Goal: Communication & Community: Answer question/provide support

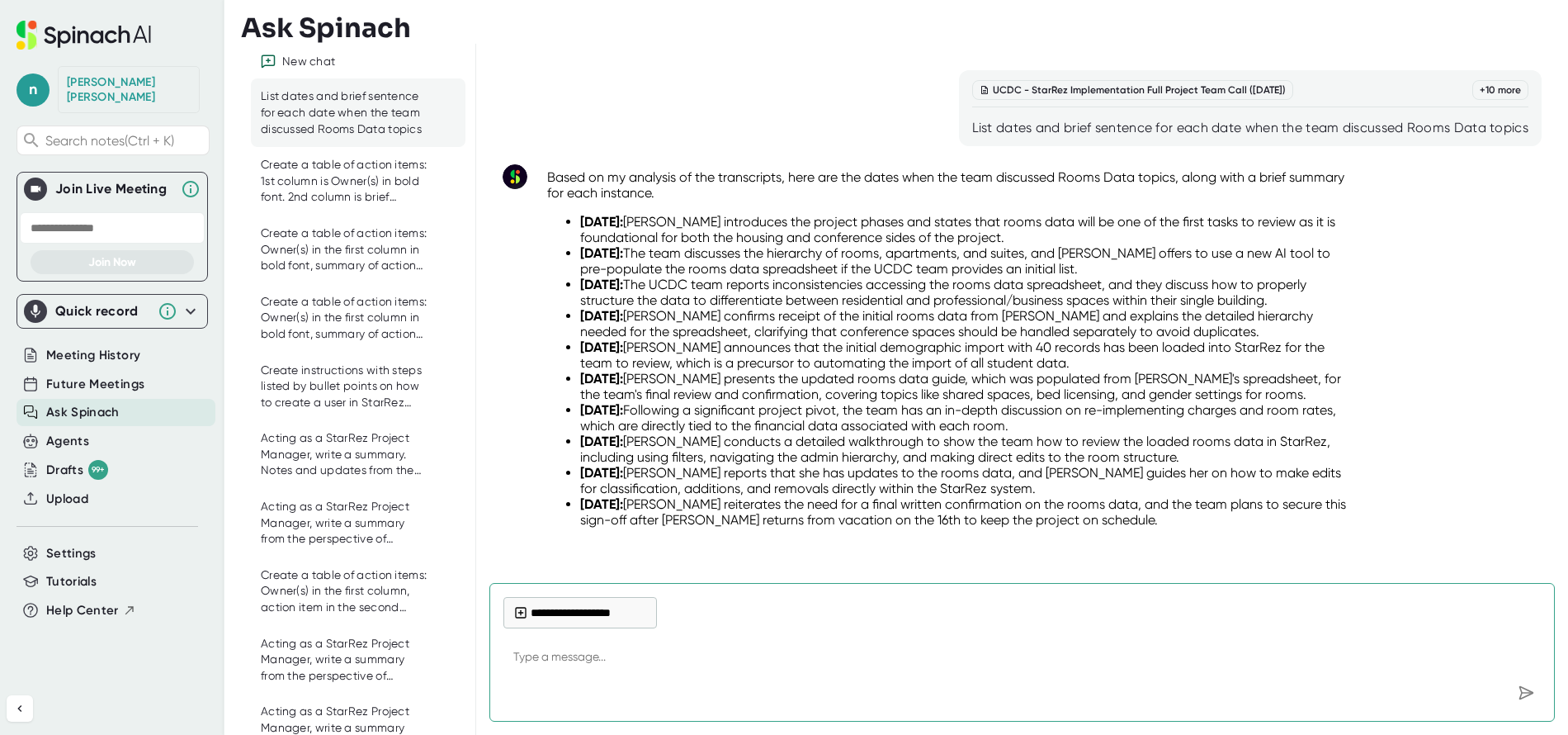
scroll to position [866, 0]
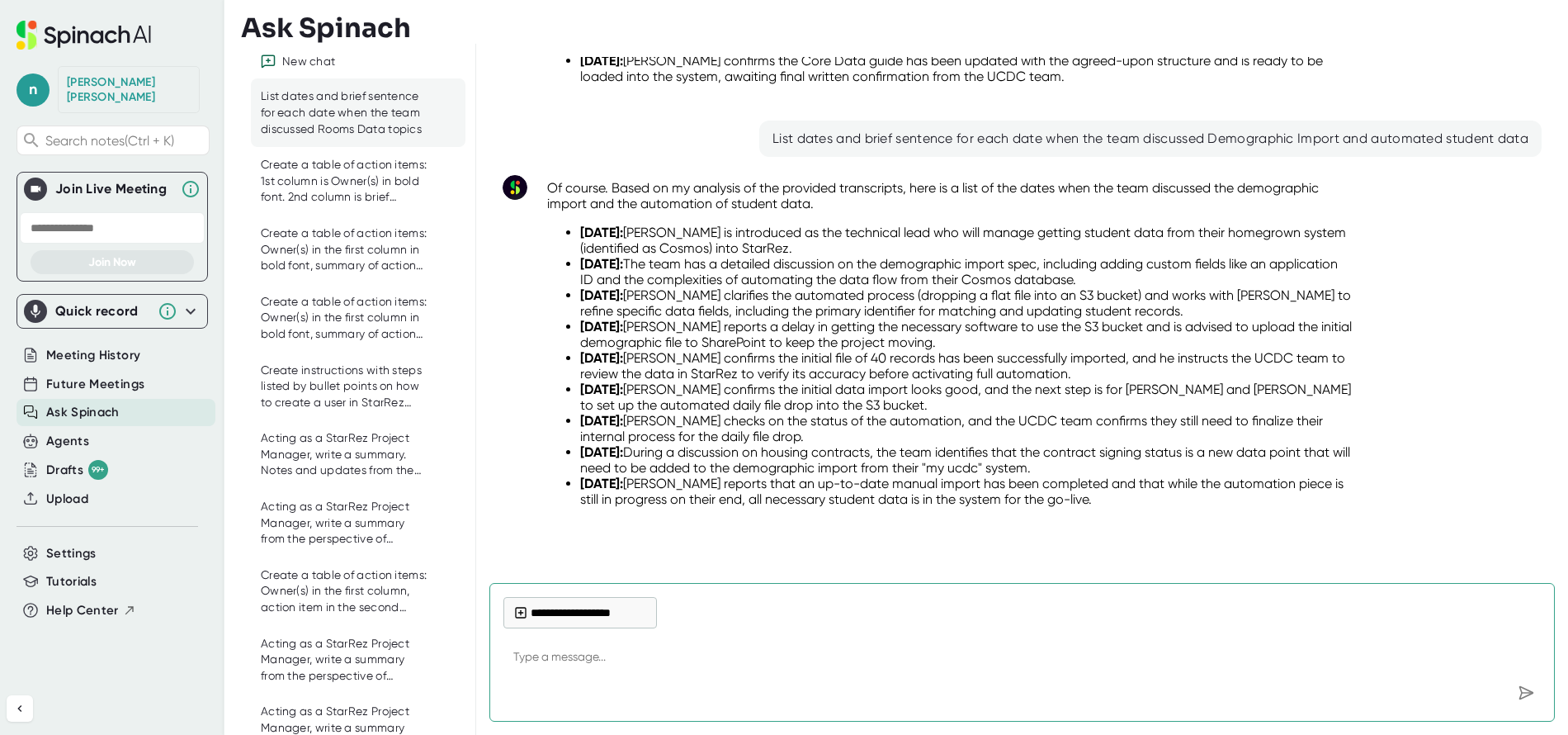
click at [316, 56] on div "New chat" at bounding box center [309, 62] width 53 height 15
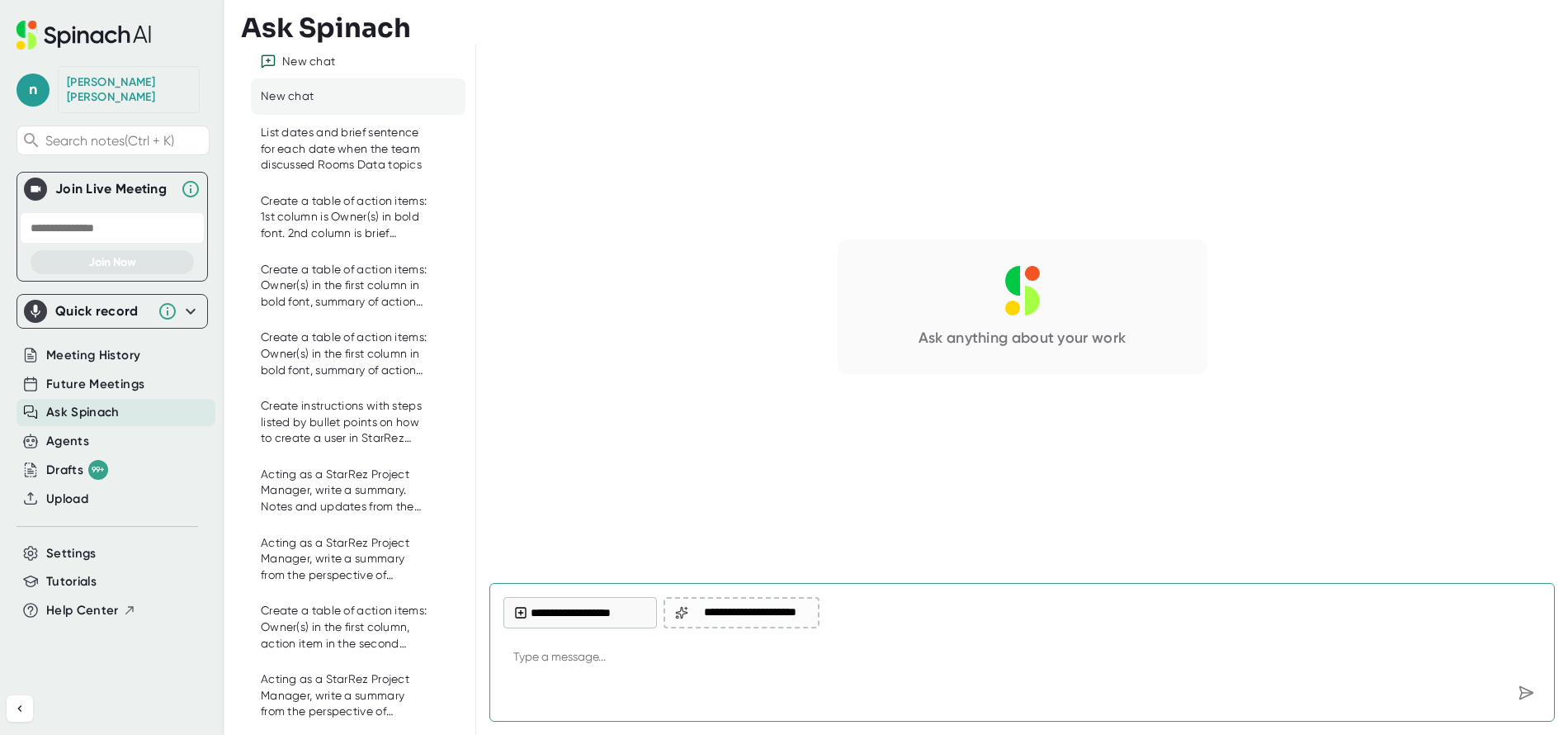
click at [597, 659] on textarea at bounding box center [1022, 657] width 1037 height 40
type textarea "List of action items for [PERSON_NAME]"
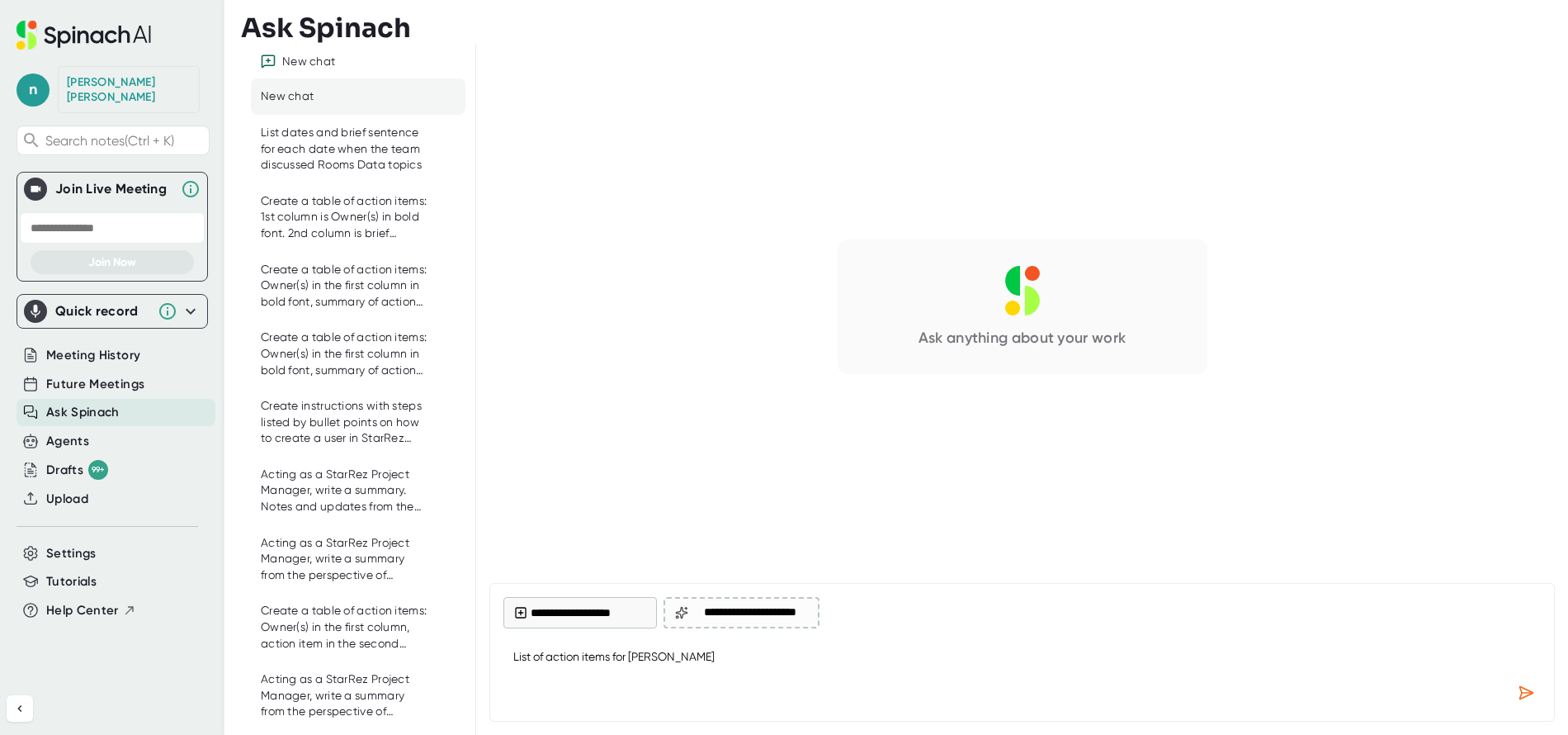
click at [609, 611] on button "**********" at bounding box center [580, 613] width 153 height 32
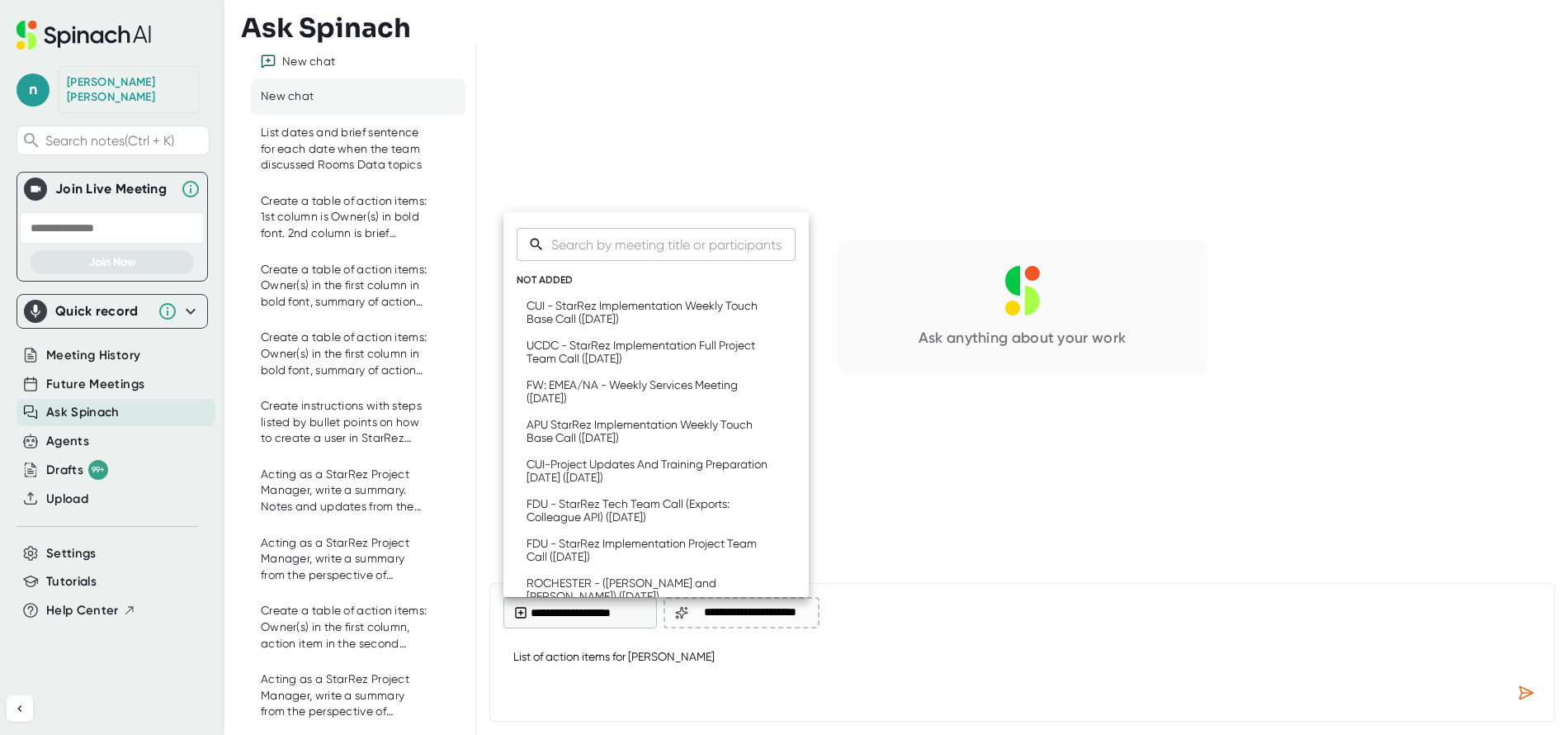
click at [613, 312] on div "CUI - StarRez Implementation Weekly Touch Base Call ([DATE])" at bounding box center [647, 312] width 243 height 26
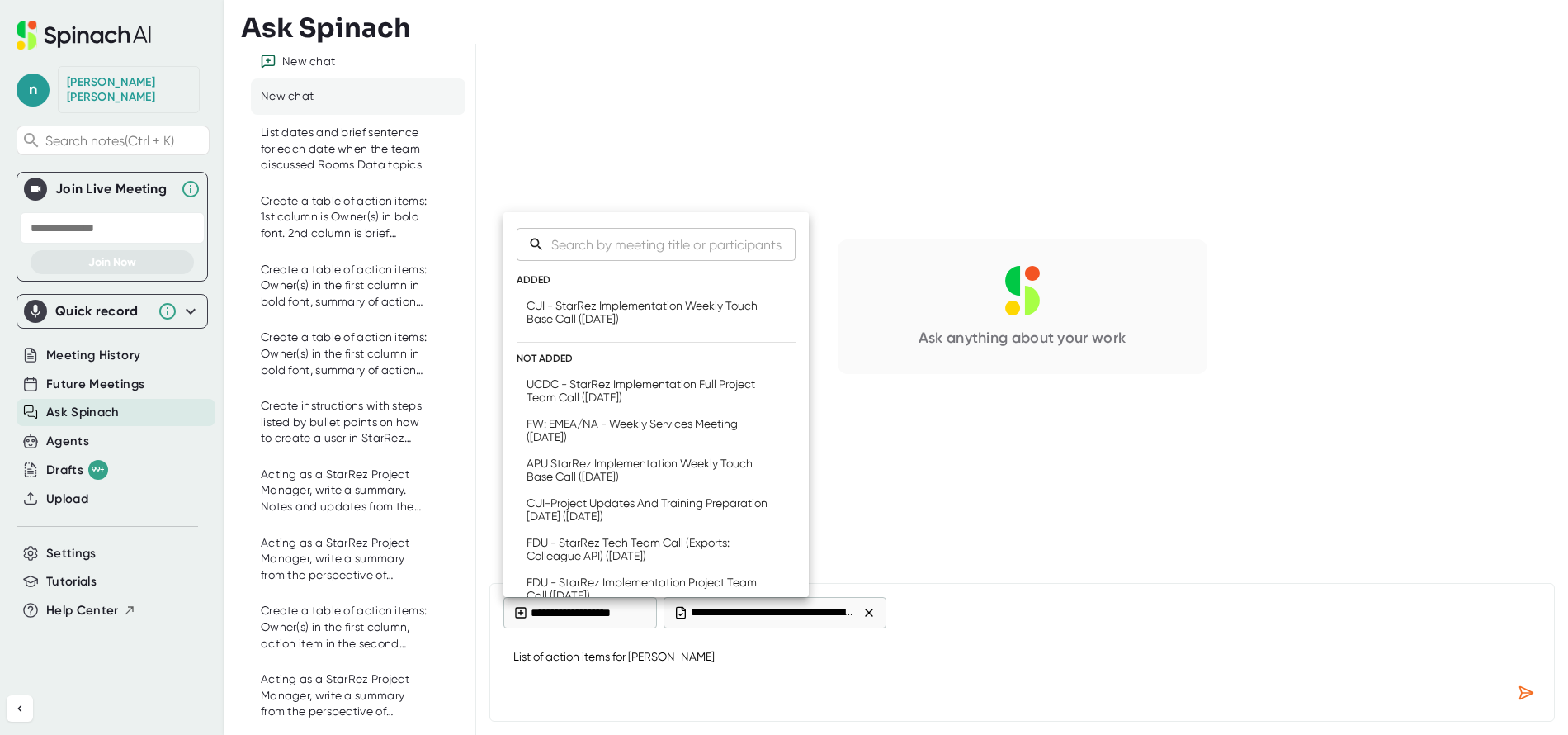
click at [582, 390] on div "UCDC - StarRez Implementation Full Project Team Call ([DATE])" at bounding box center [647, 391] width 243 height 26
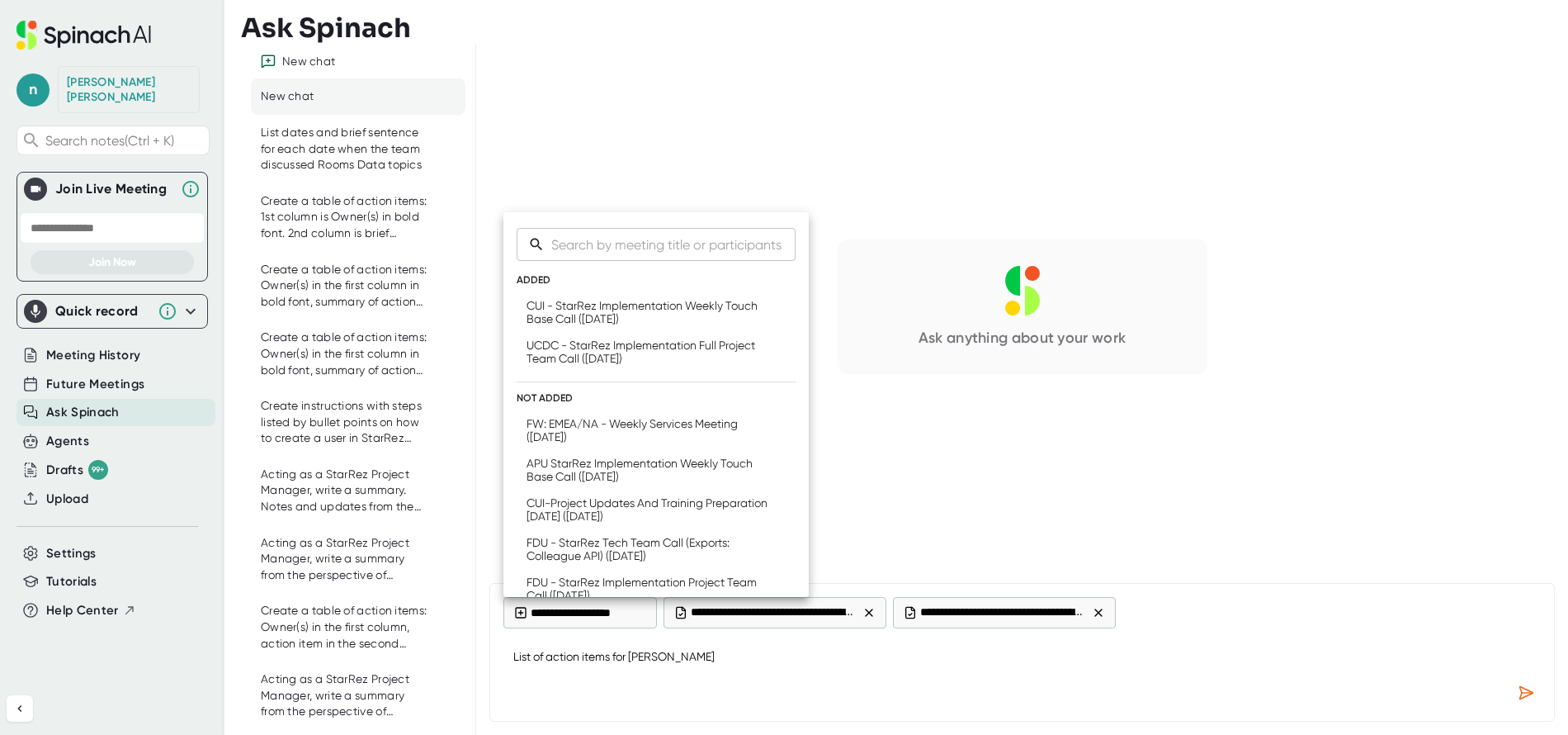
click at [594, 424] on div "FW: EMEA/NA - Weekly Services Meeting ([DATE])" at bounding box center [647, 431] width 243 height 26
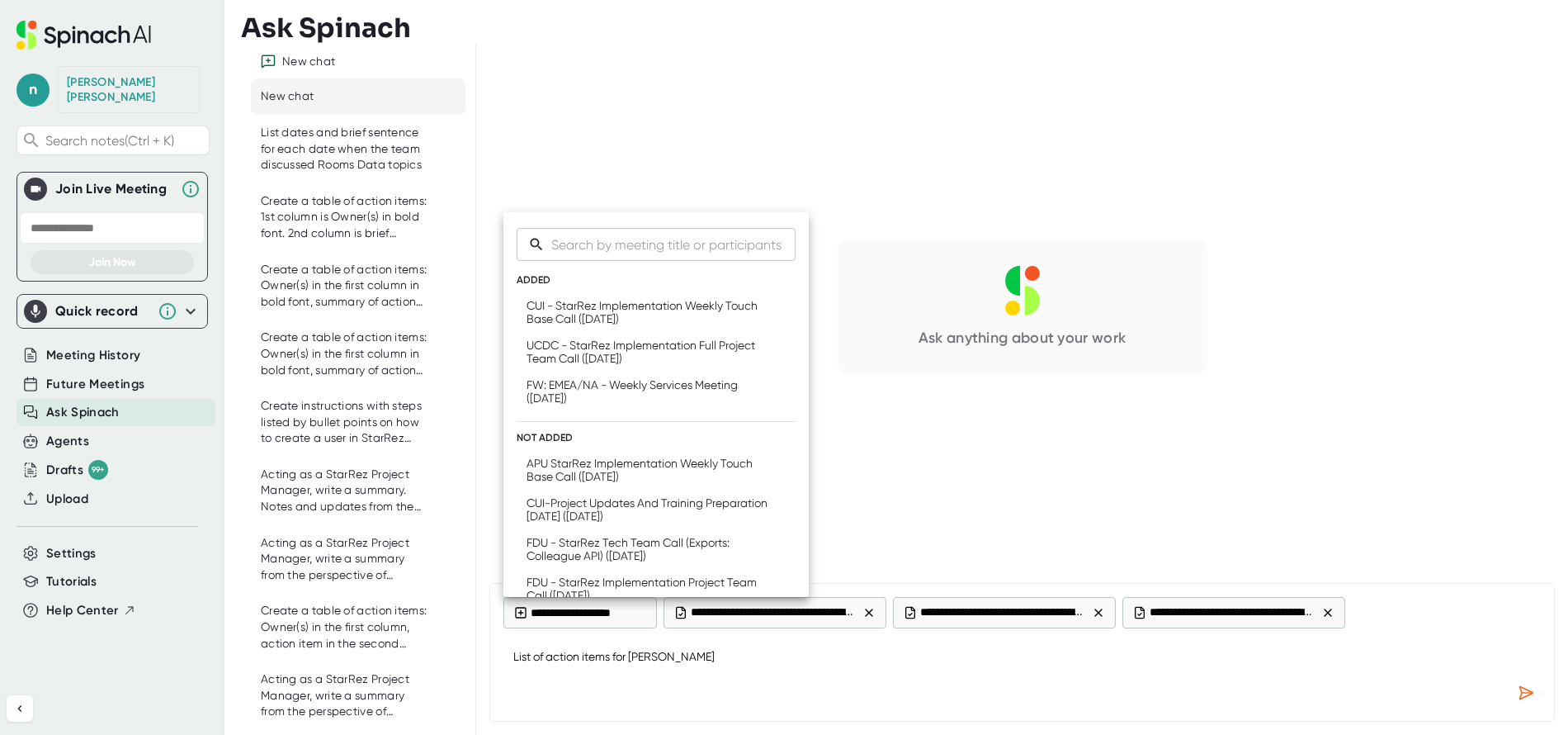
click at [608, 470] on div "APU StarRez Implementation Weekly Touch Base Call ([DATE])" at bounding box center [647, 470] width 243 height 26
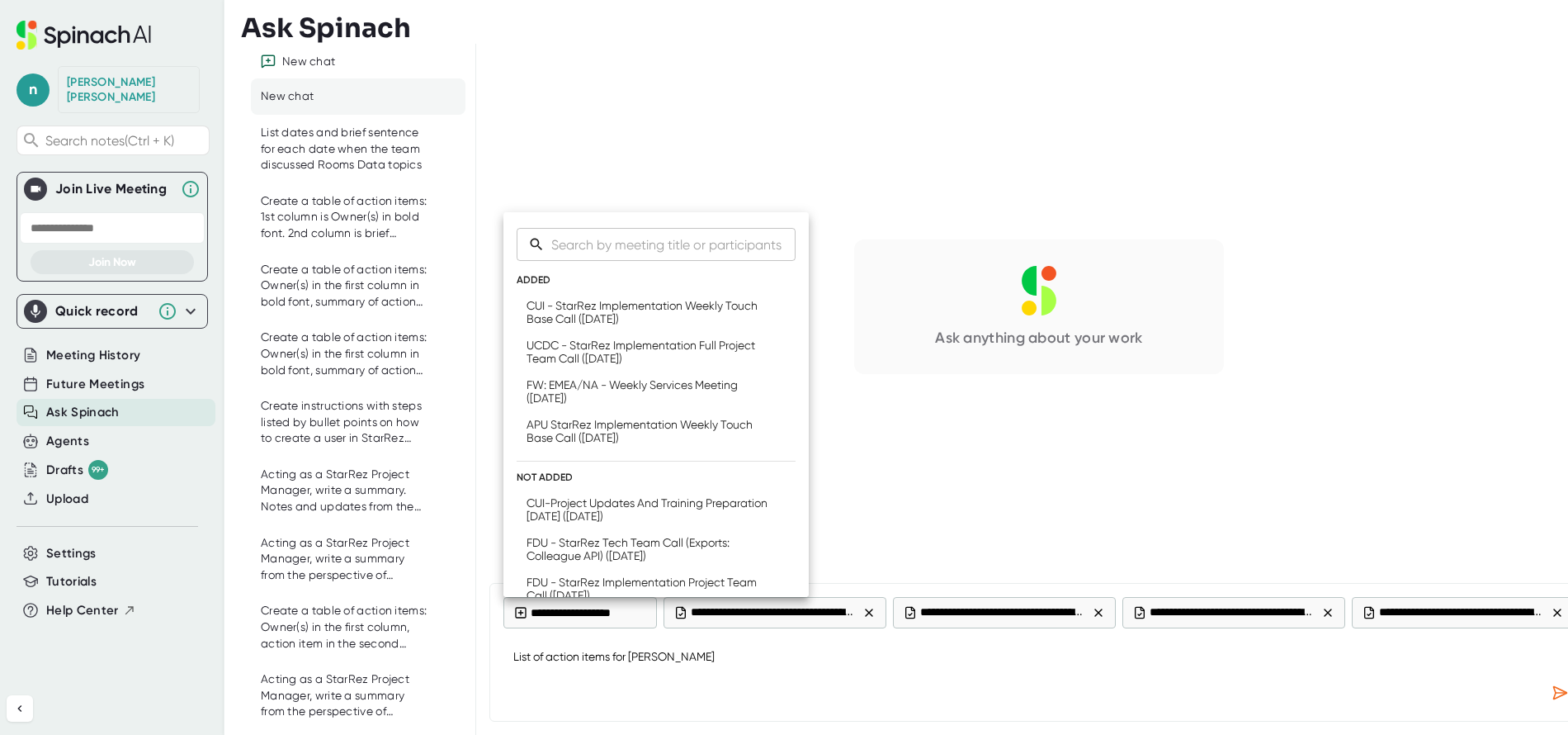
click at [623, 517] on div "CUI-Project Updates And Training Preparation [DATE] ([DATE])" at bounding box center [647, 510] width 243 height 26
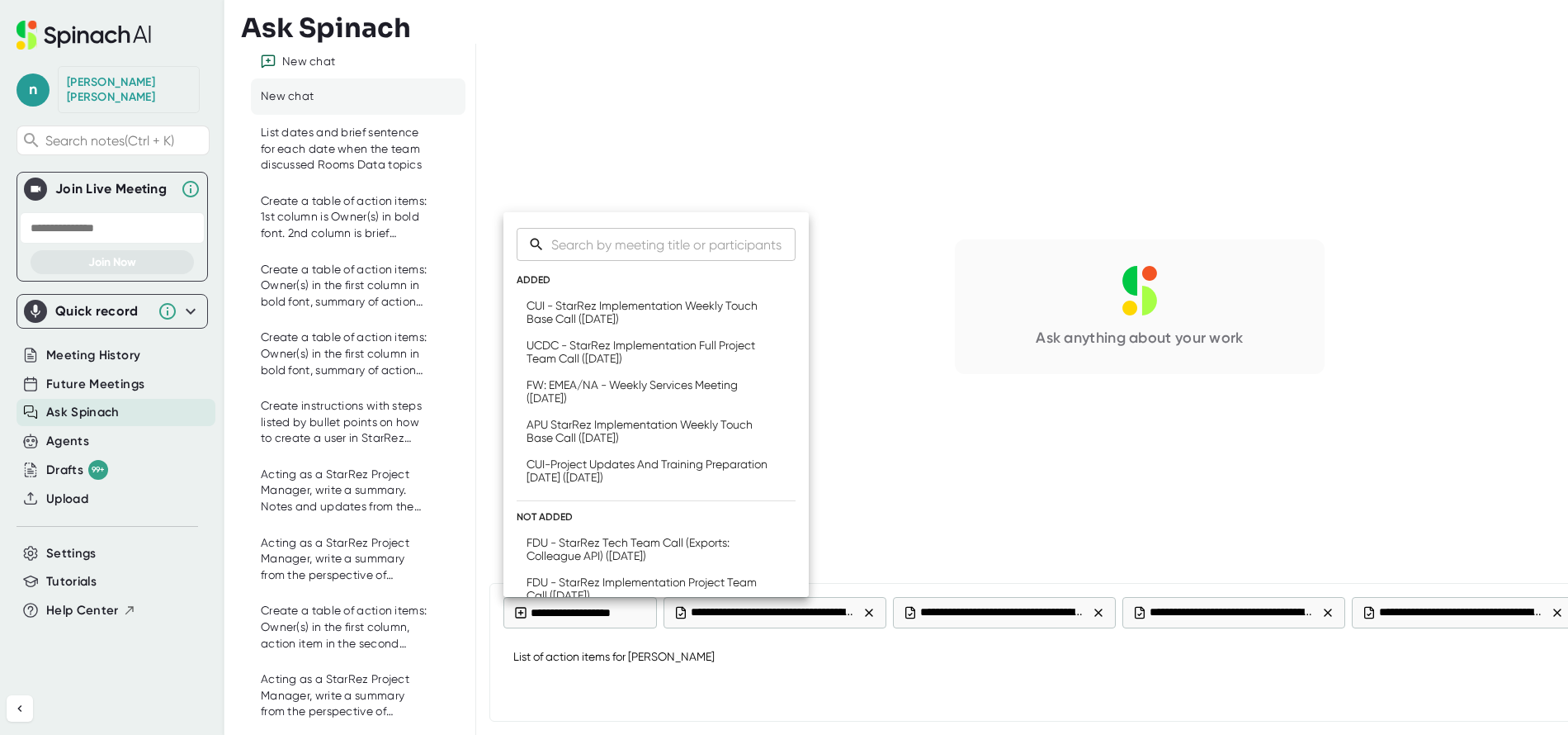
click at [641, 552] on div "FDU - StarRez Tech Team Call (Exports: Colleague API) ([DATE])" at bounding box center [647, 549] width 243 height 26
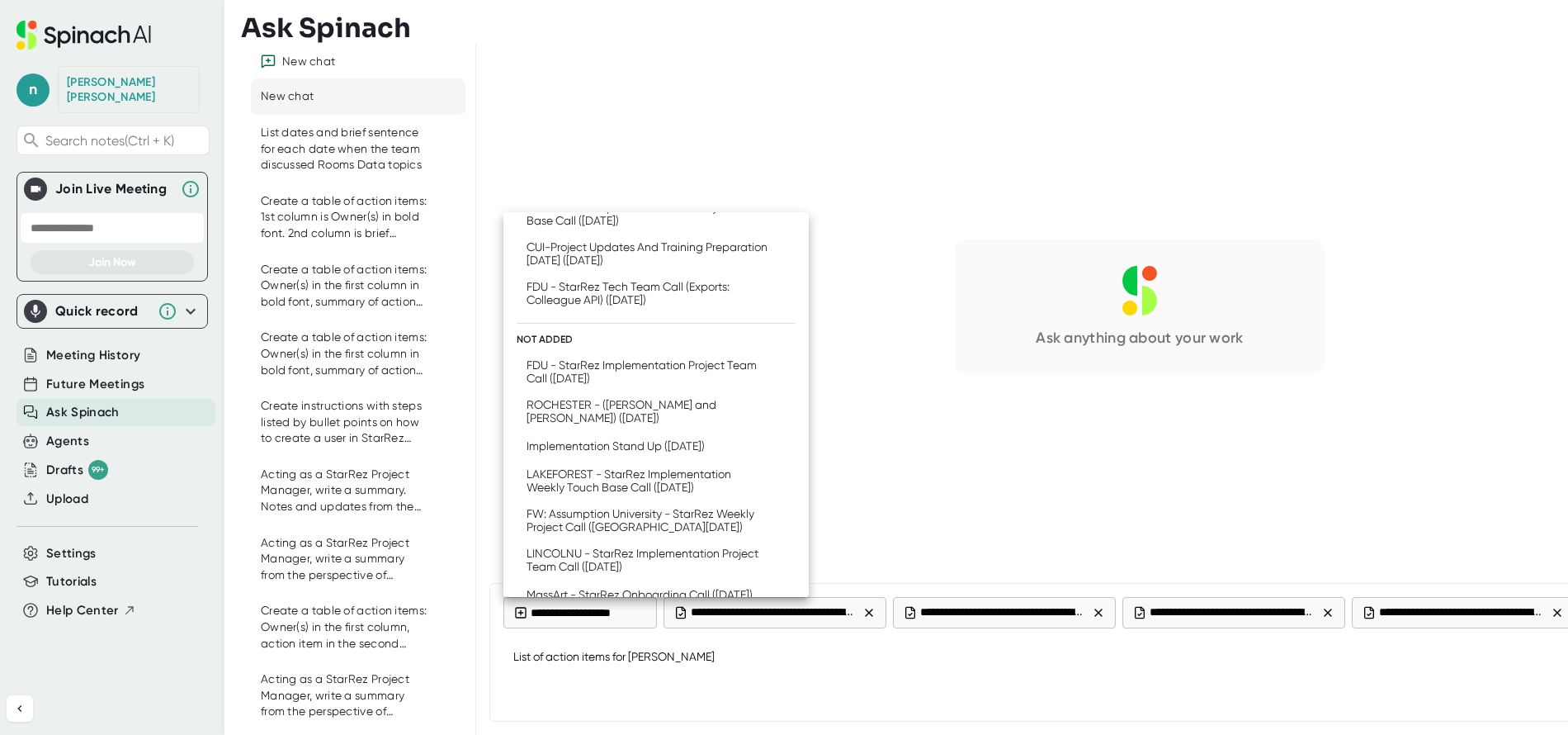
scroll to position [248, 0]
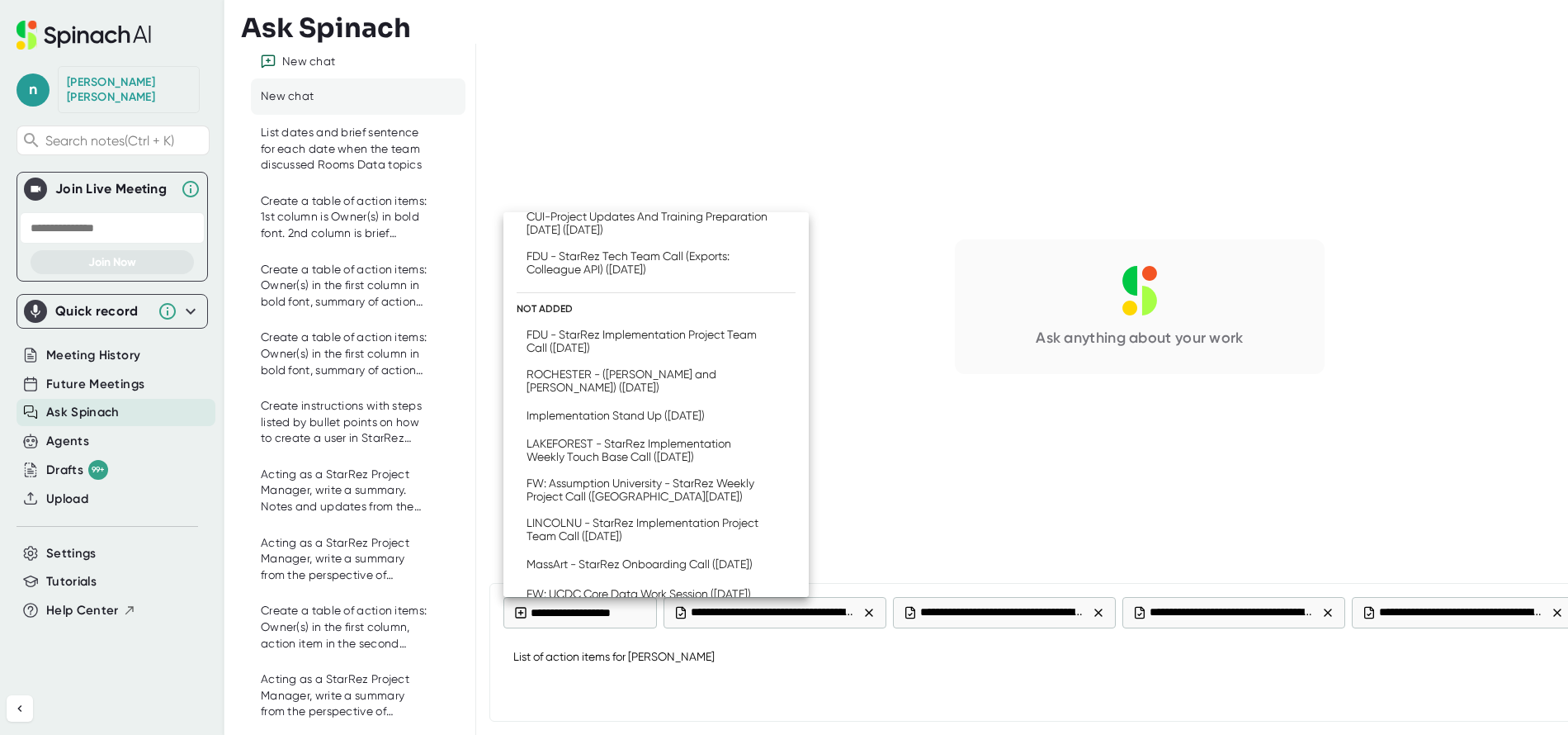
drag, startPoint x: 663, startPoint y: 345, endPoint x: 660, endPoint y: 355, distance: 10.4
click at [663, 344] on div "FDU - StarRez Implementation Project Team Call ([DATE])" at bounding box center [647, 341] width 243 height 26
drag, startPoint x: 638, startPoint y: 379, endPoint x: 629, endPoint y: 391, distance: 15.0
click at [635, 380] on div "ROCHESTER - ([PERSON_NAME] and [PERSON_NAME]) ([DATE])" at bounding box center [647, 380] width 243 height 26
click at [643, 452] on div "LAKEFOREST - StarRez Implementation Weekly Touch Base Call ([DATE])" at bounding box center [647, 450] width 243 height 26
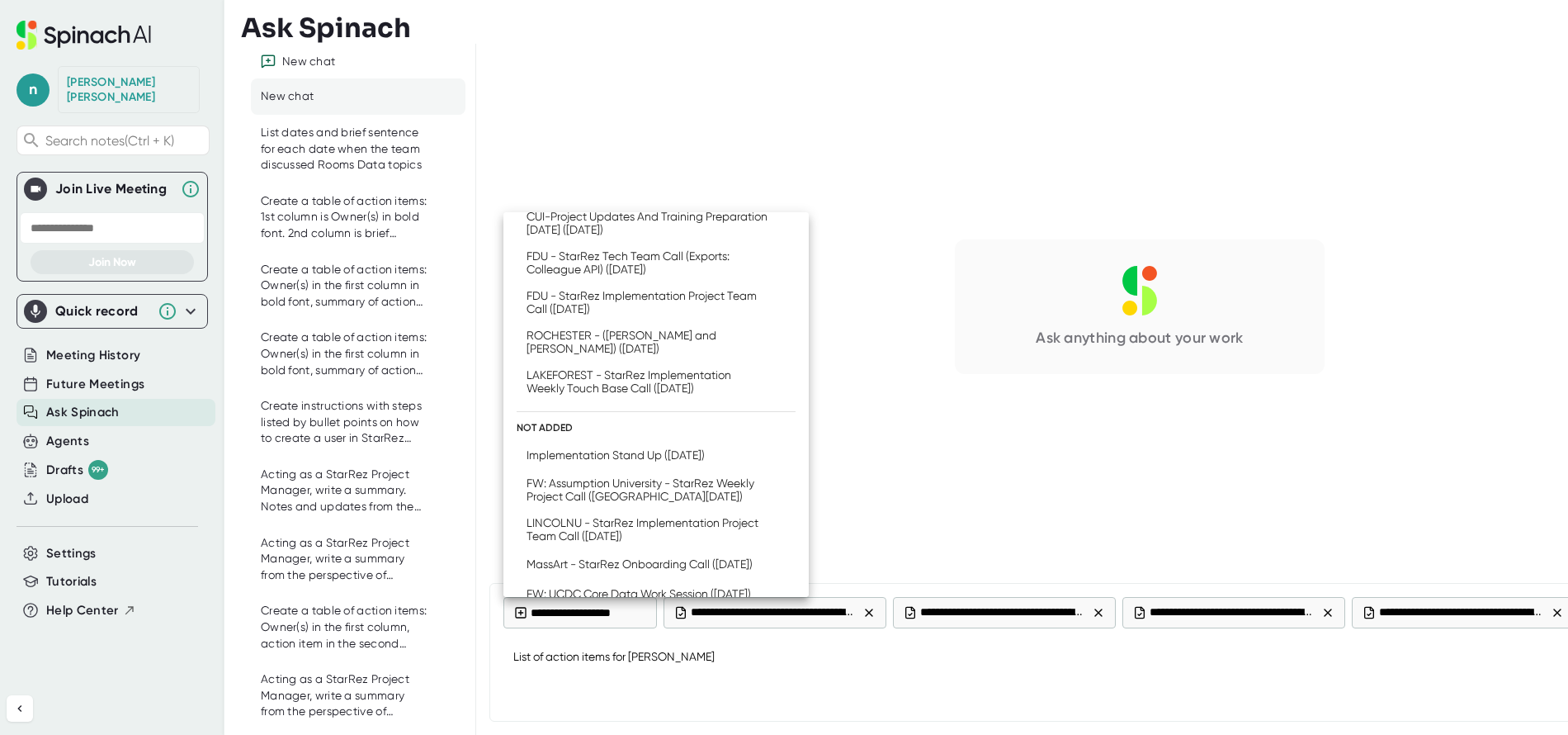
click at [621, 484] on div "FW: Assumption University - StarRez Weekly Project Call ([GEOGRAPHIC_DATA][DATE…" at bounding box center [647, 490] width 243 height 26
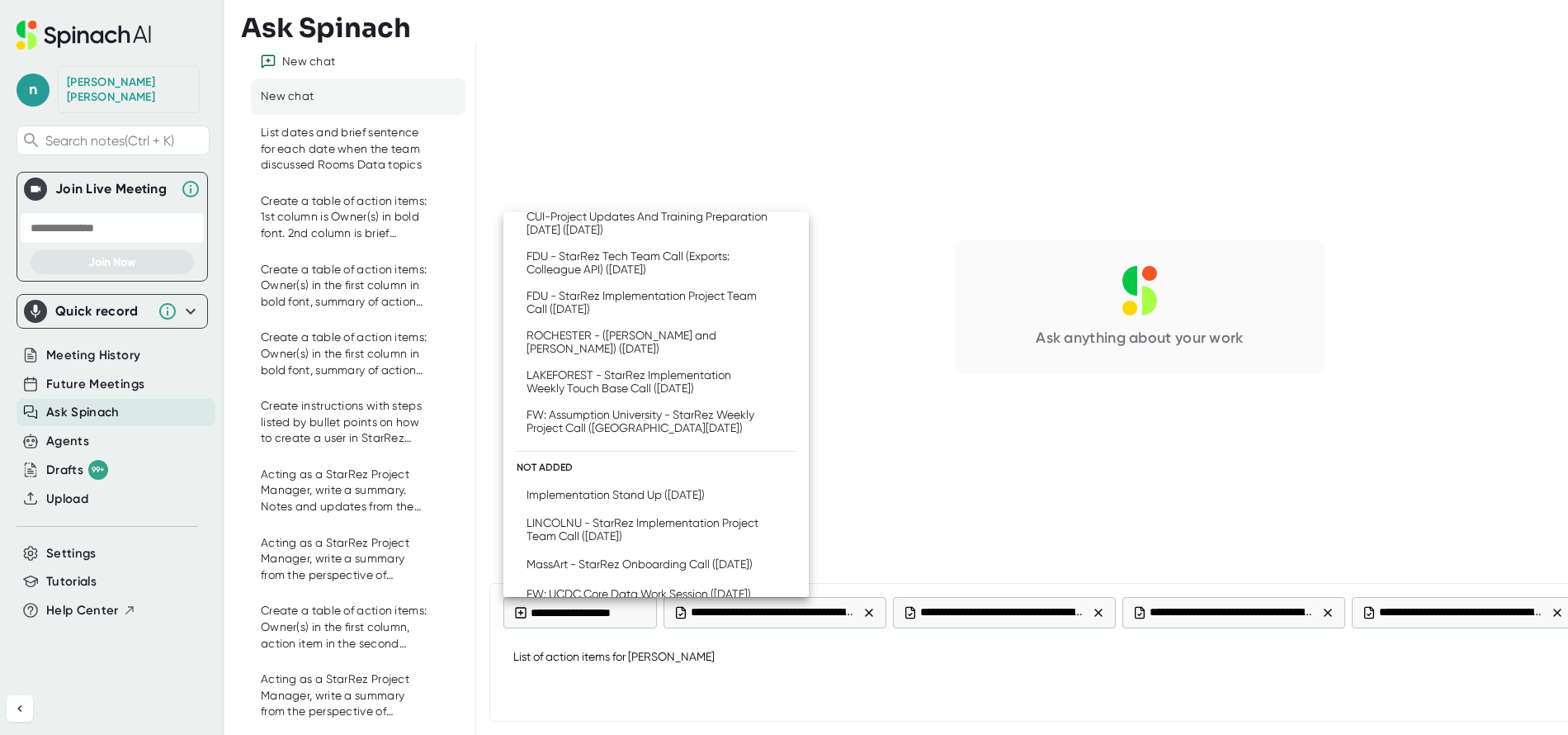
click at [607, 530] on div "LINCOLNU - StarRez Implementation Project Team Call ([DATE])" at bounding box center [647, 529] width 243 height 26
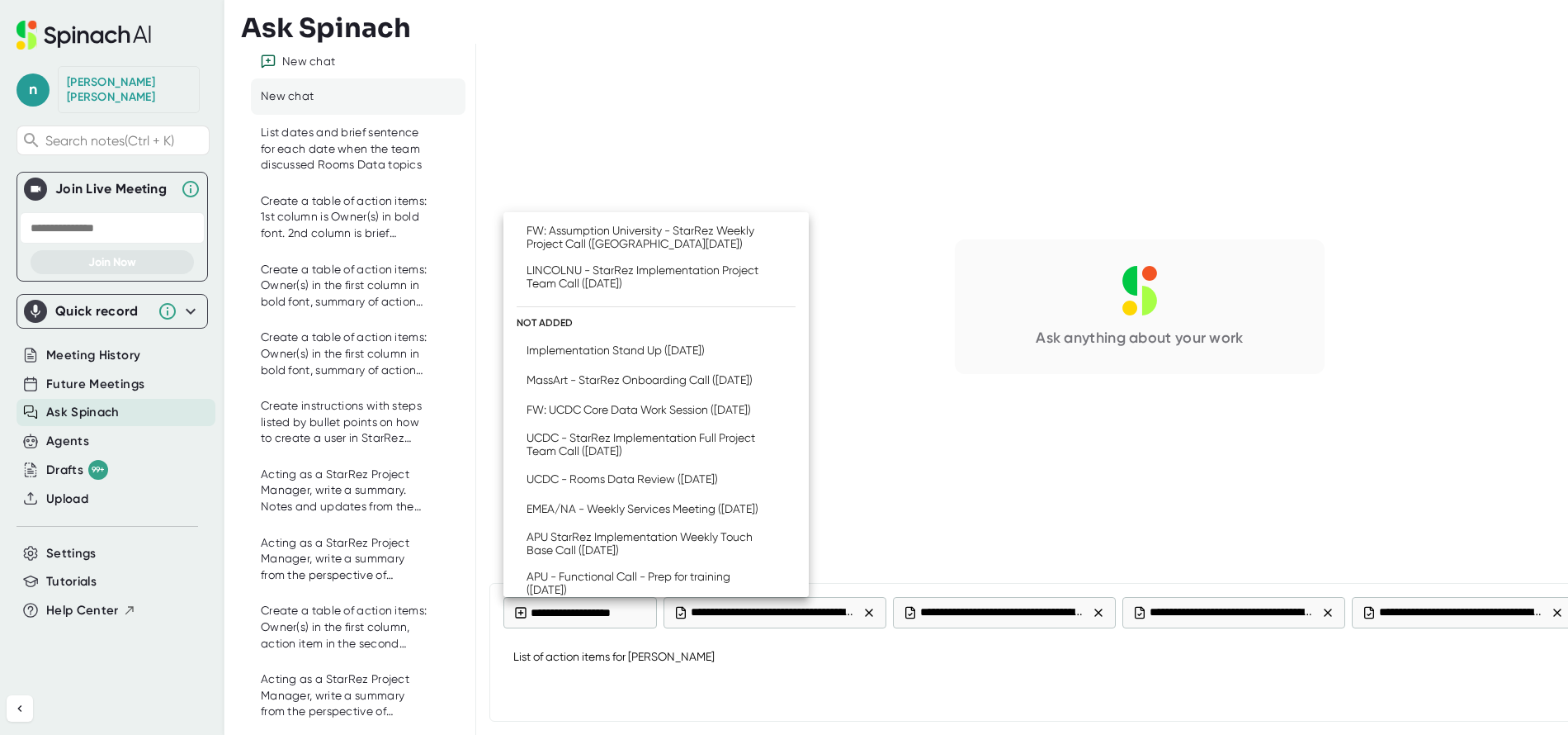
scroll to position [496, 0]
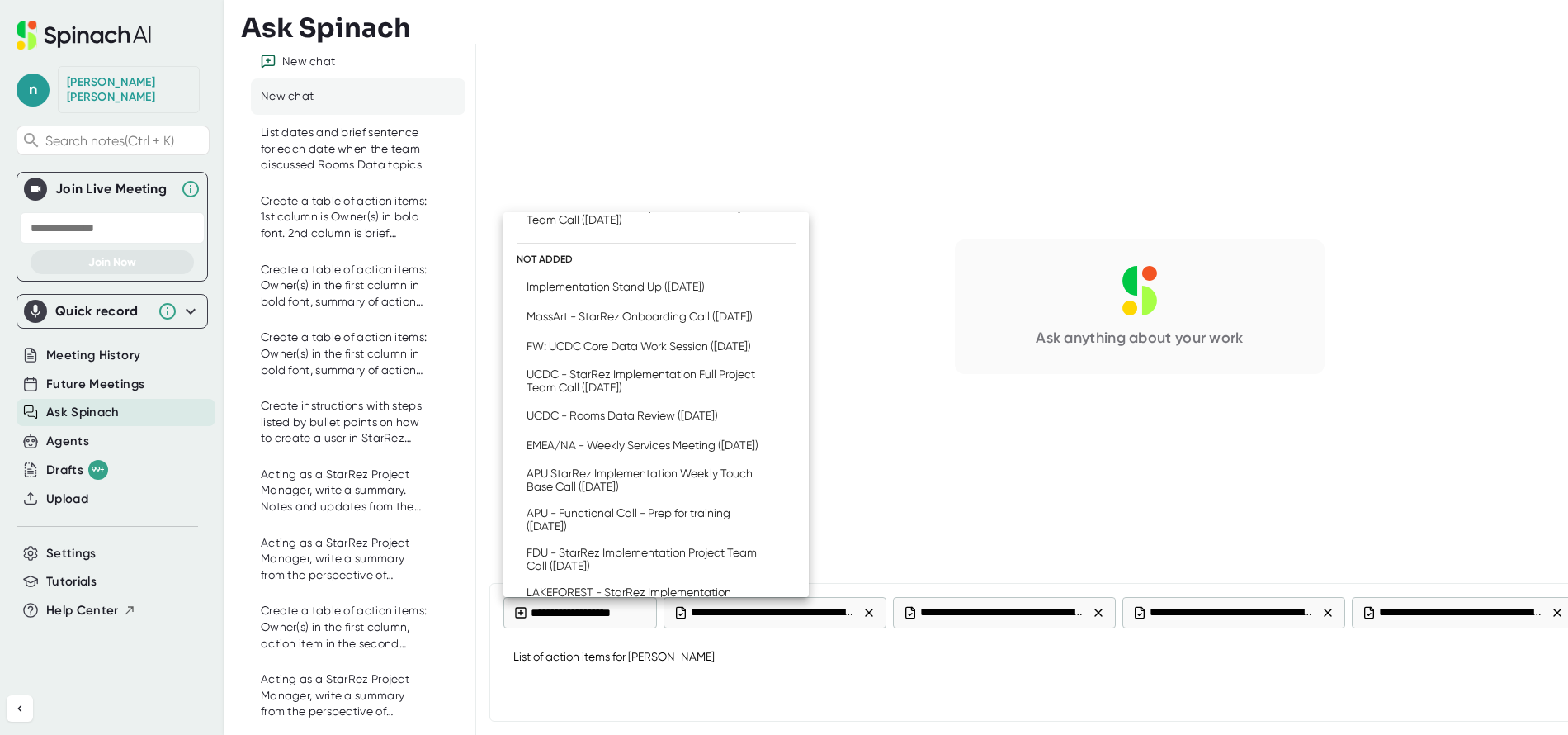
click at [547, 353] on div "FW: UCDC Core Data Work Session ([DATE])" at bounding box center [638, 346] width 225 height 13
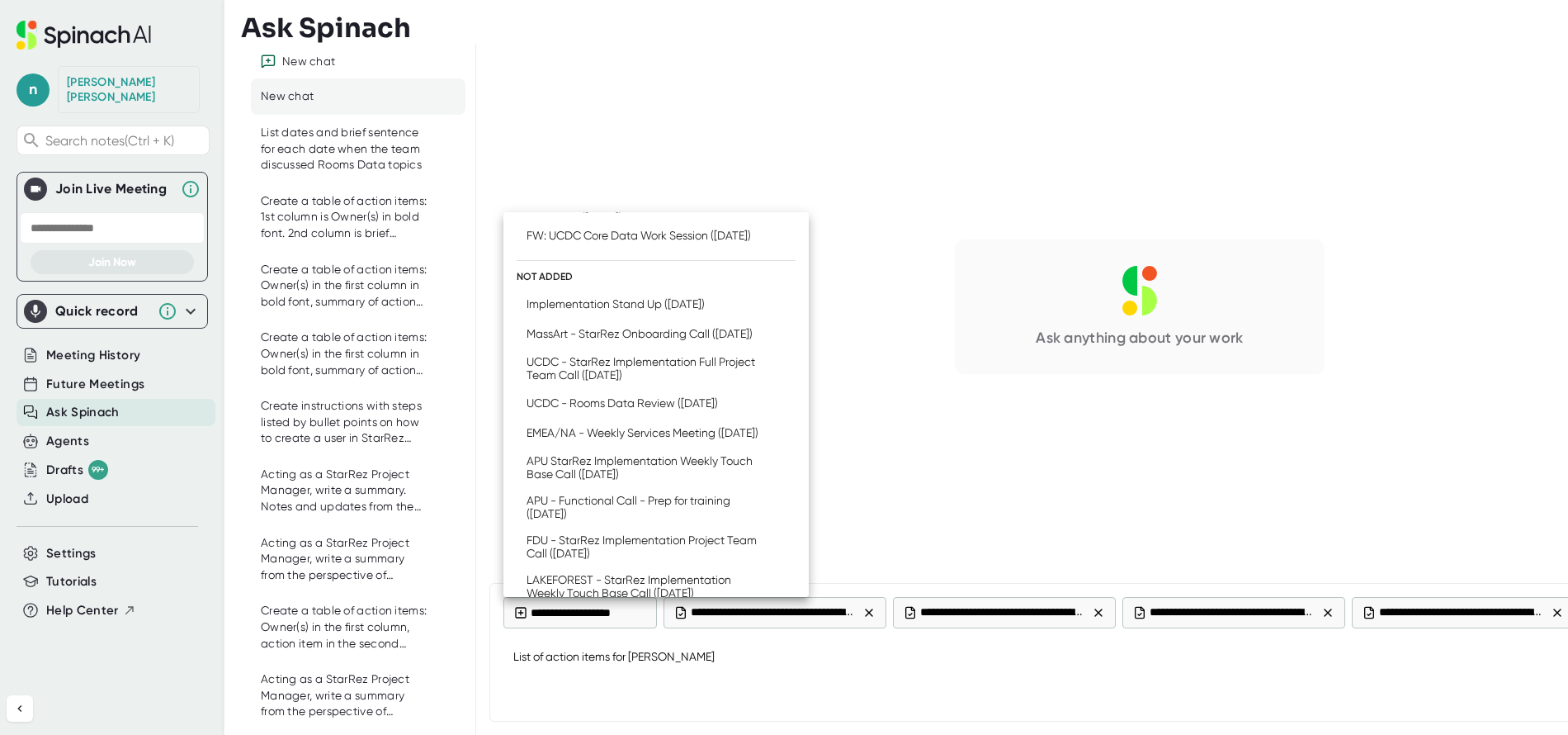
scroll to position [521, 0]
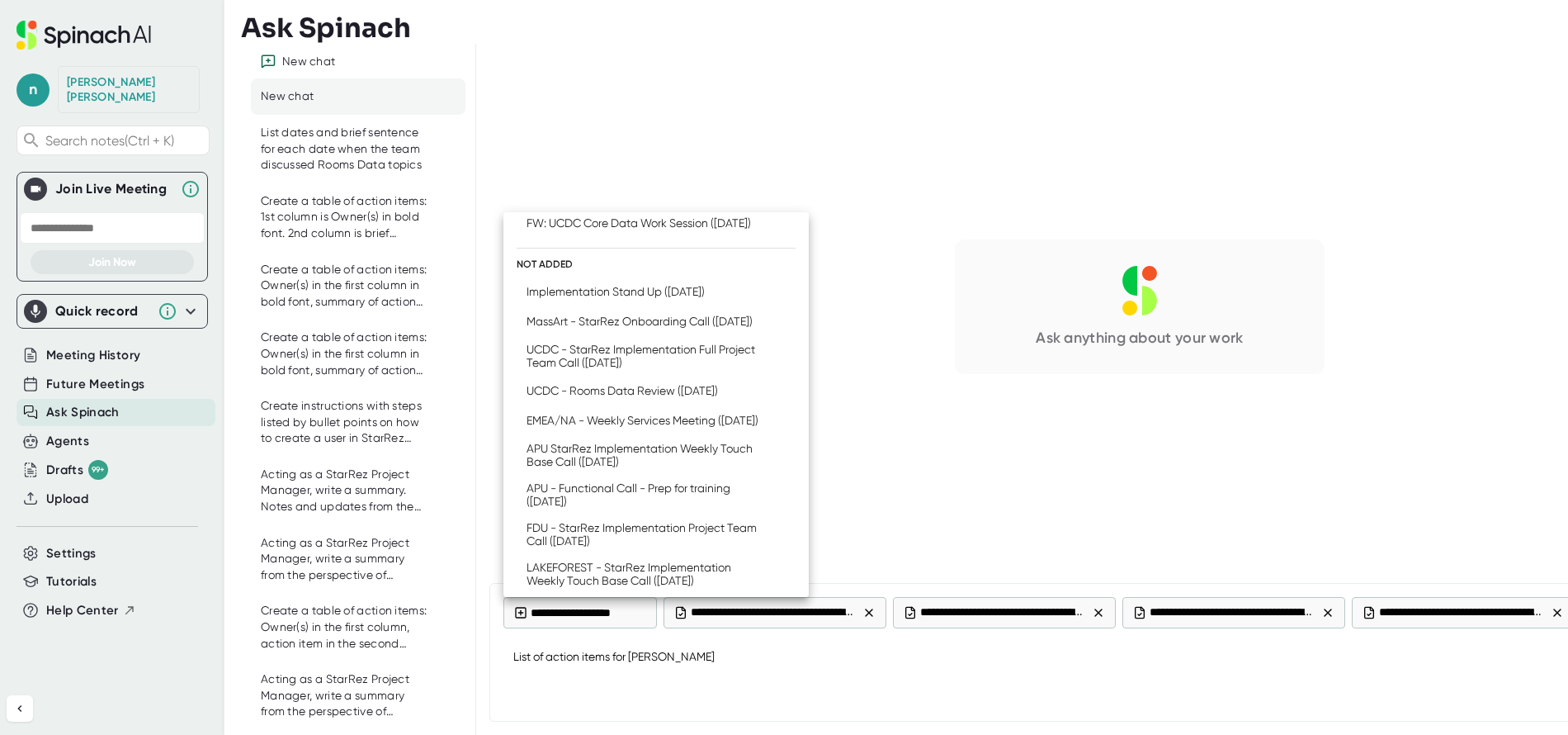
click at [586, 369] on div "UCDC - StarRez Implementation Full Project Team Call ([DATE])" at bounding box center [647, 356] width 243 height 26
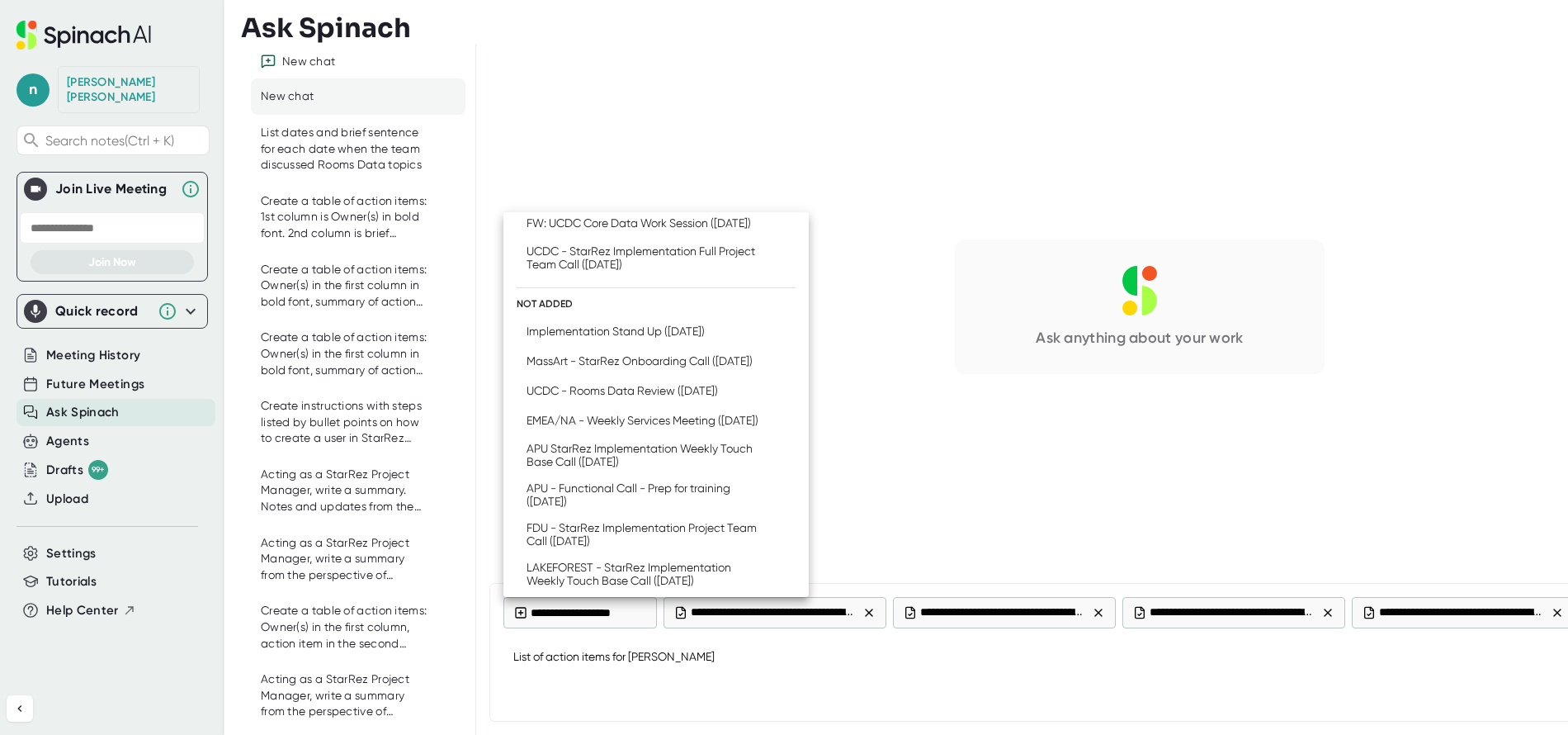
click at [690, 397] on div "UCDC - Rooms Data Review ([DATE])" at bounding box center [622, 390] width 191 height 13
click at [672, 427] on div "EMEA/NA - Weekly Services Meeting ([DATE])" at bounding box center [642, 420] width 232 height 13
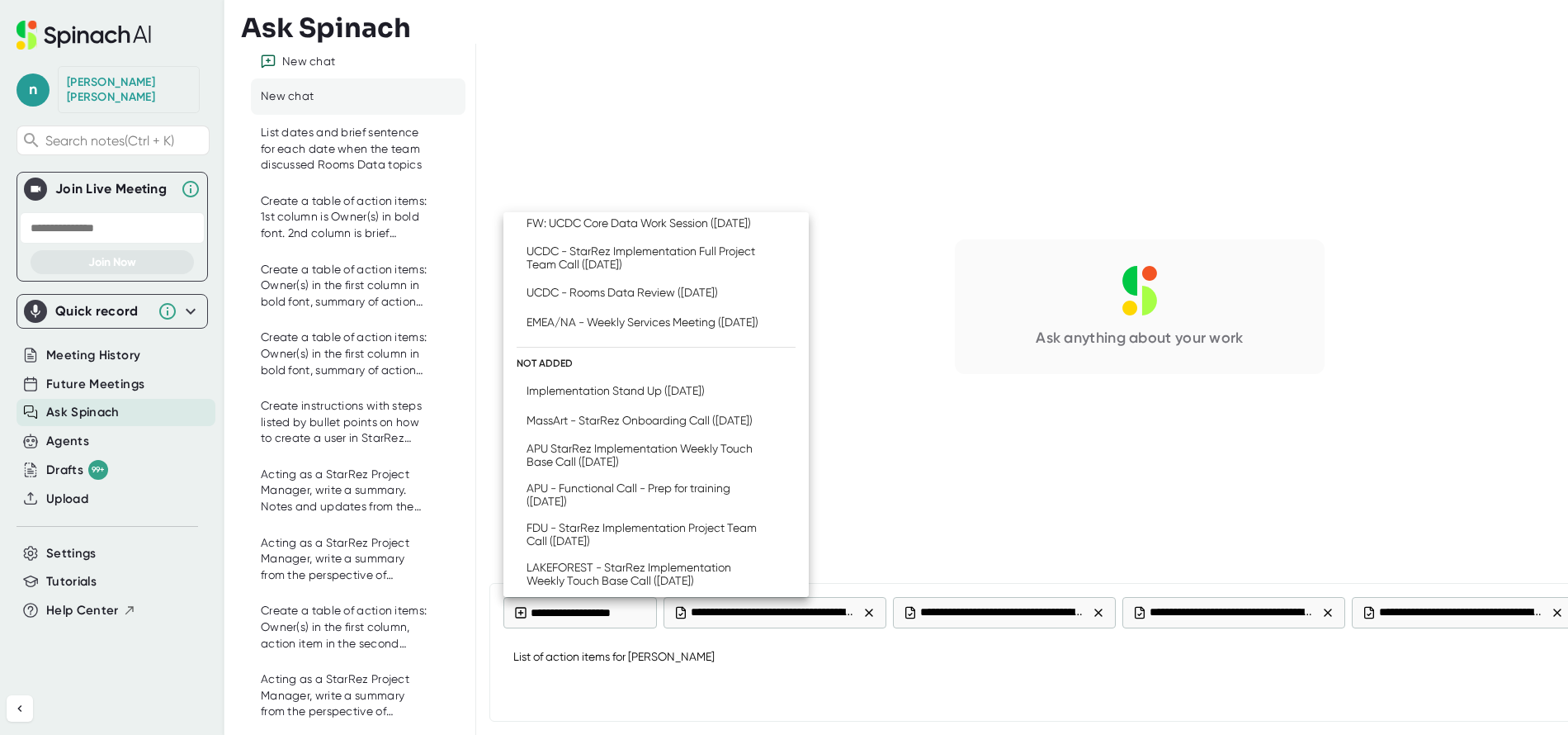
click at [771, 330] on icon at bounding box center [777, 322] width 17 height 17
click at [587, 469] on div "APU StarRez Implementation Weekly Touch Base Call ([DATE])" at bounding box center [647, 455] width 243 height 26
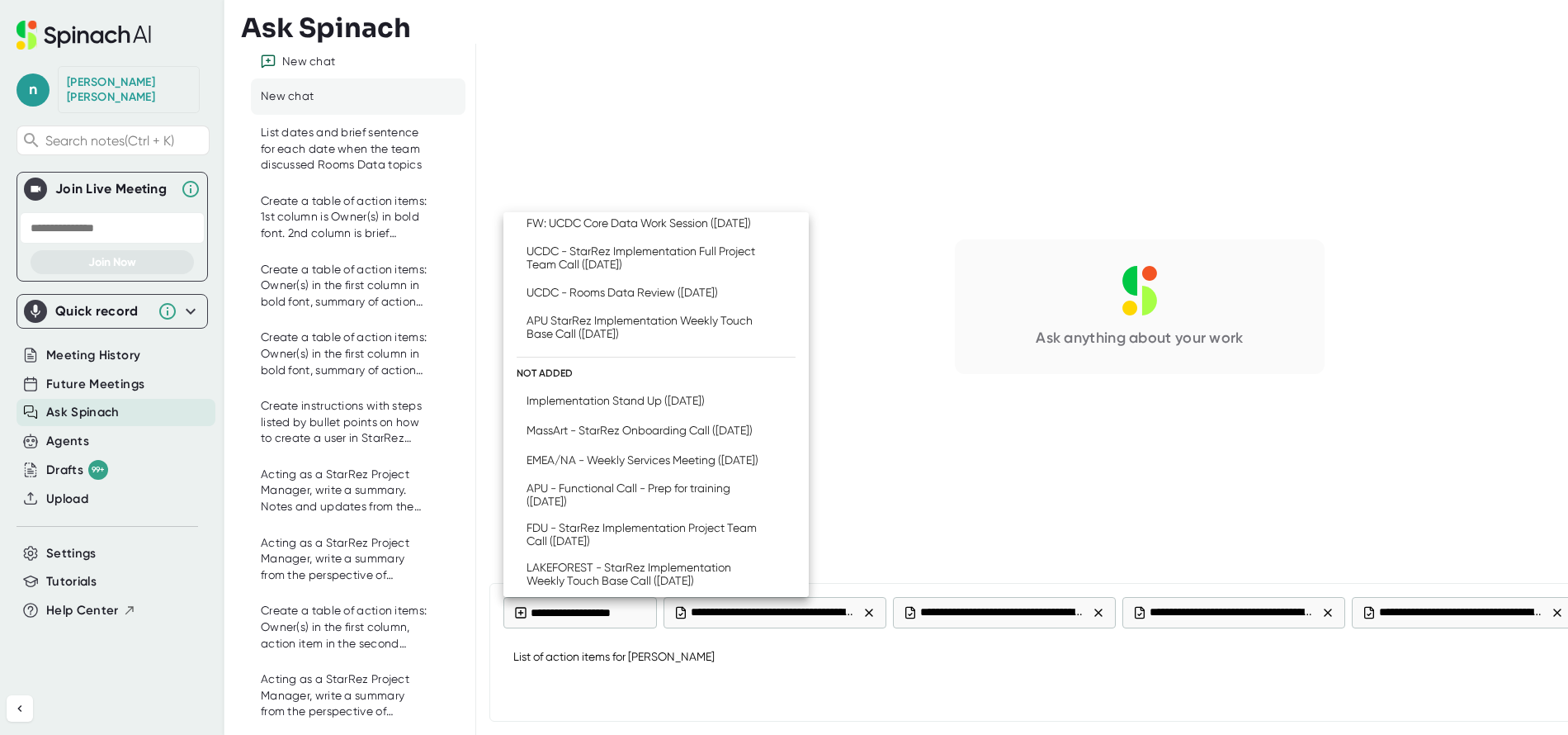
scroll to position [603, 0]
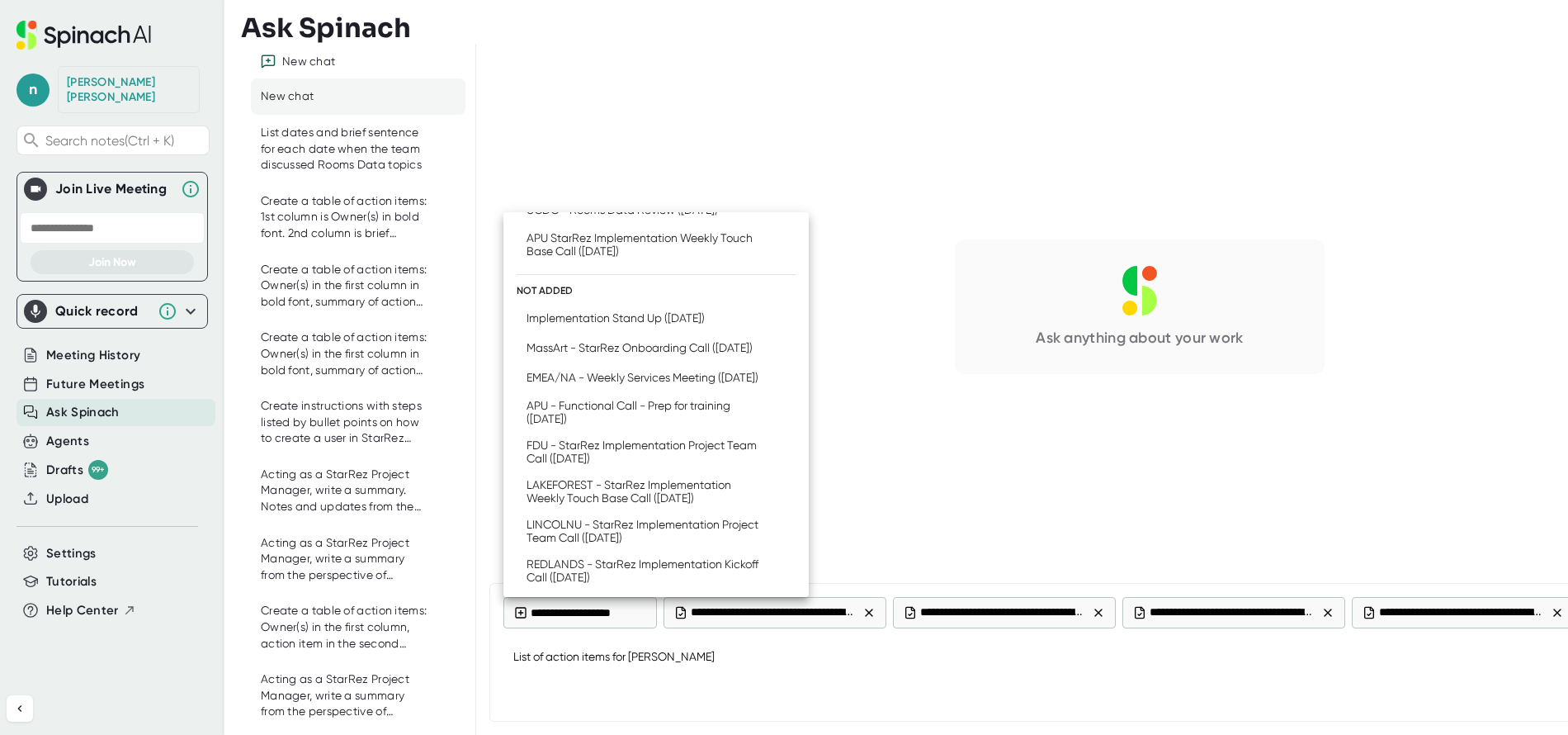
click at [565, 425] on div "APU - Functional Call - Prep for training ([DATE])" at bounding box center [647, 412] width 243 height 26
click at [566, 465] on div "FDU - StarRez Implementation Project Team Call ([DATE])" at bounding box center [647, 452] width 243 height 26
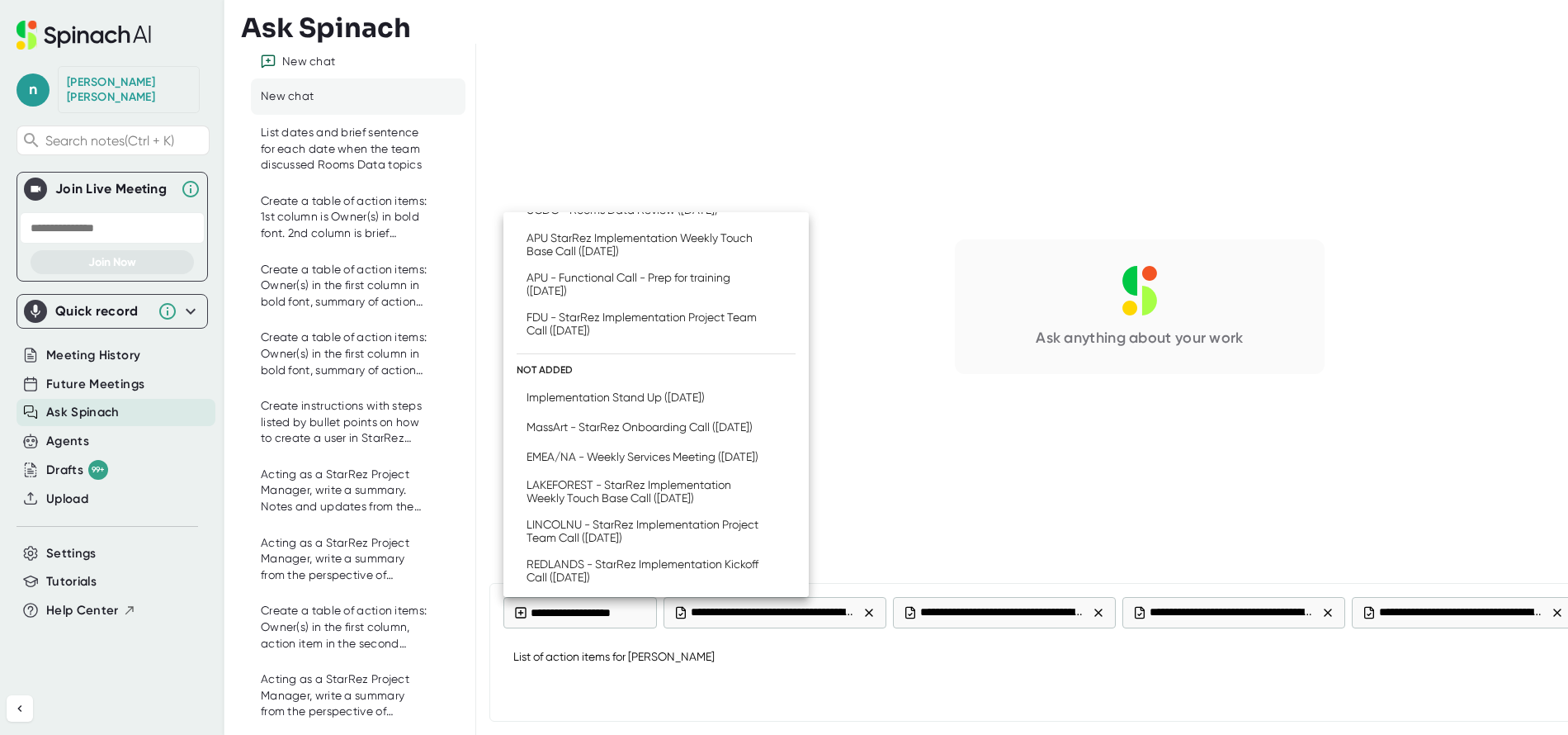
click at [632, 505] on div "LAKEFOREST - StarRez Implementation Weekly Touch Base Call ([DATE])" at bounding box center [647, 491] width 243 height 26
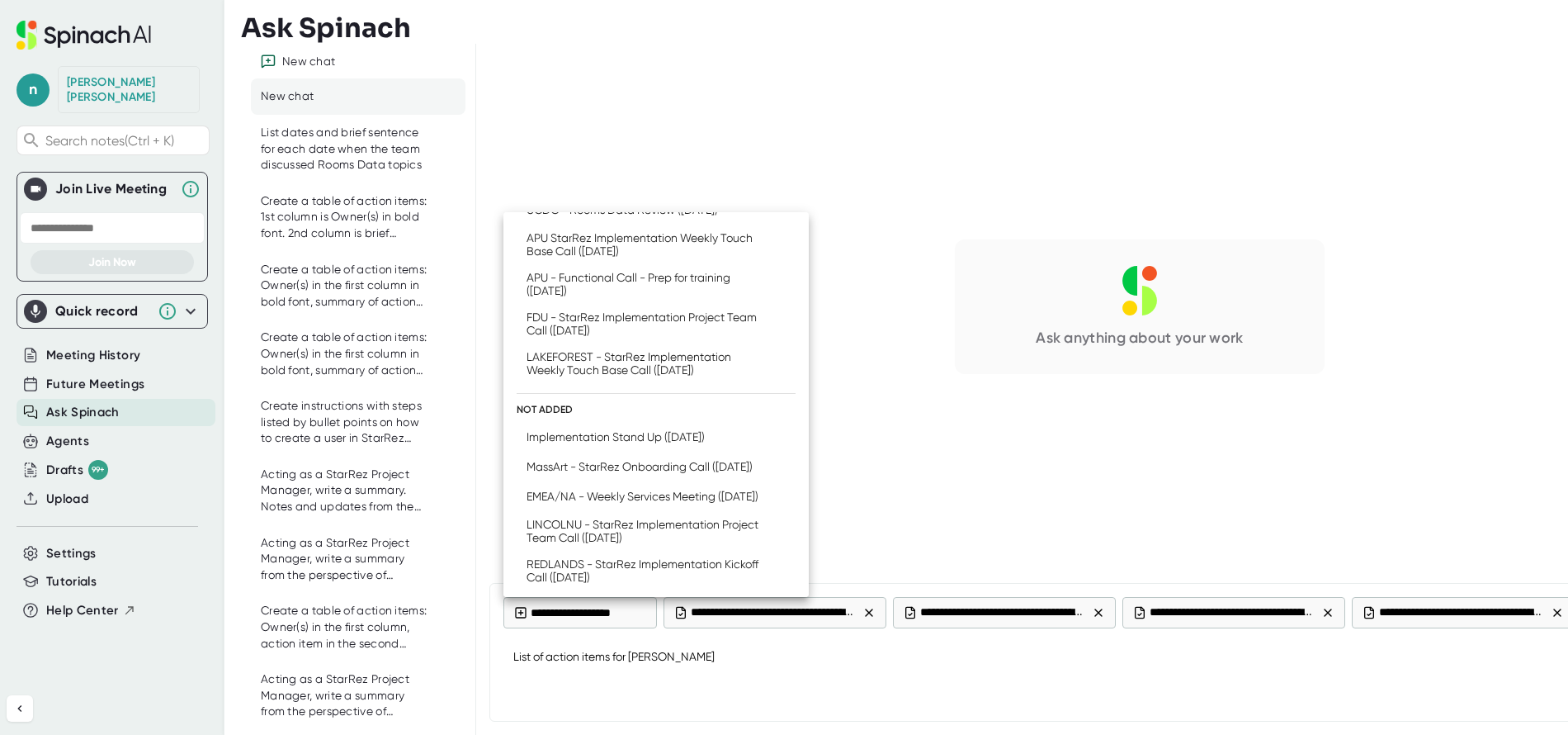
click at [616, 544] on div "LINCOLNU - StarRez Implementation Project Team Call ([DATE])" at bounding box center [647, 531] width 243 height 26
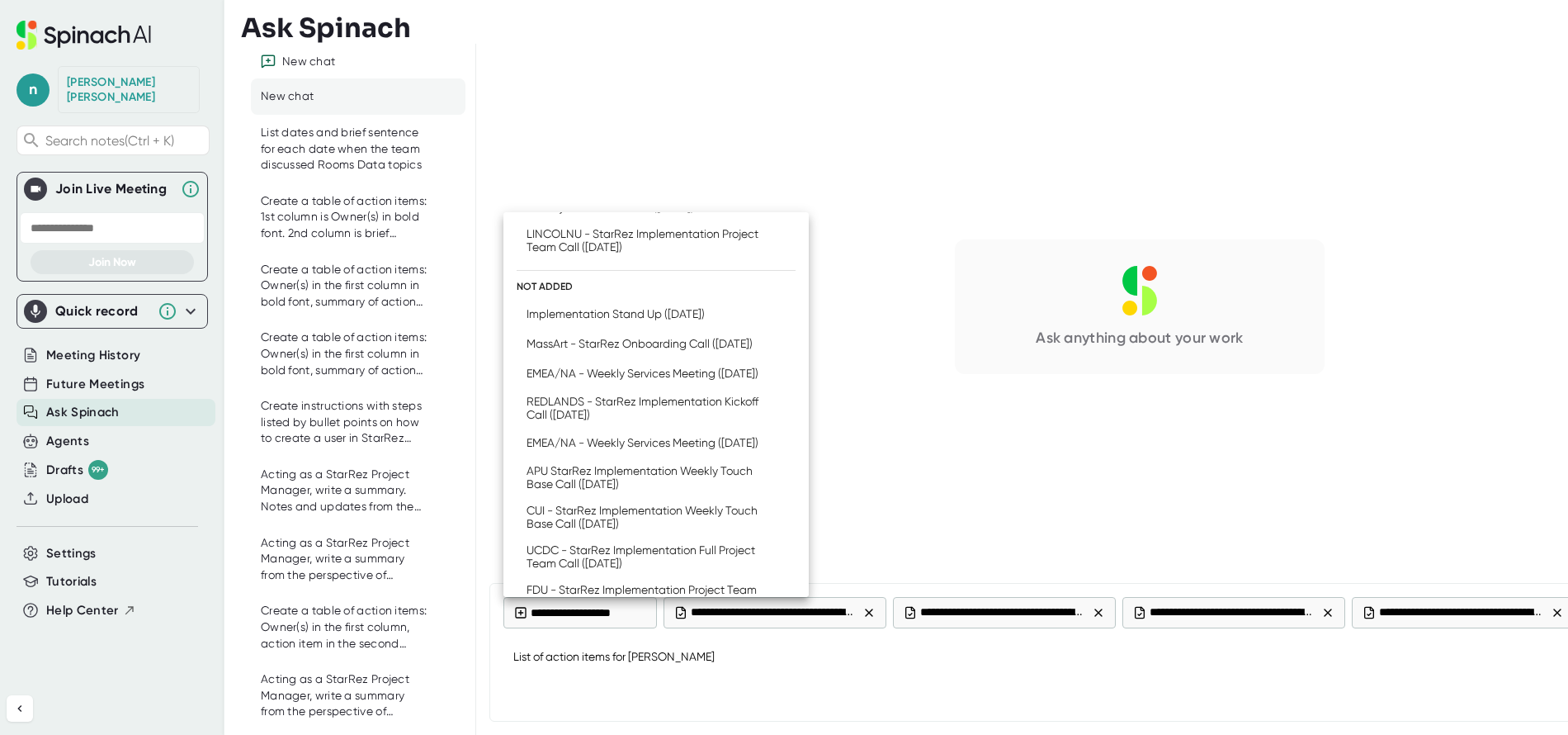
scroll to position [768, 0]
drag, startPoint x: 624, startPoint y: 432, endPoint x: 686, endPoint y: 406, distance: 67.2
click at [669, 488] on div "APU StarRez Implementation Weekly Touch Base Call ([DATE])" at bounding box center [647, 475] width 243 height 26
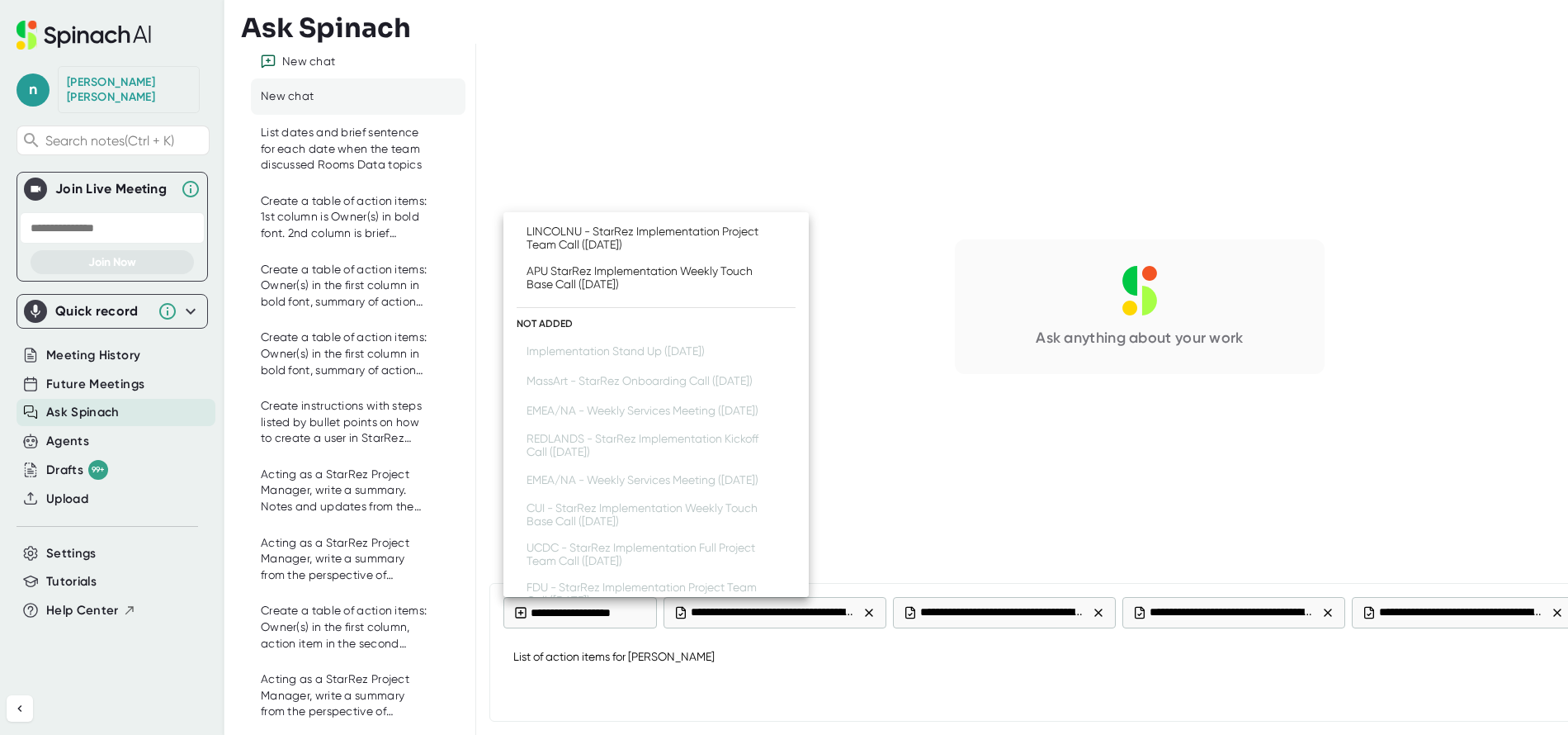
click at [734, 680] on div at bounding box center [784, 367] width 1568 height 735
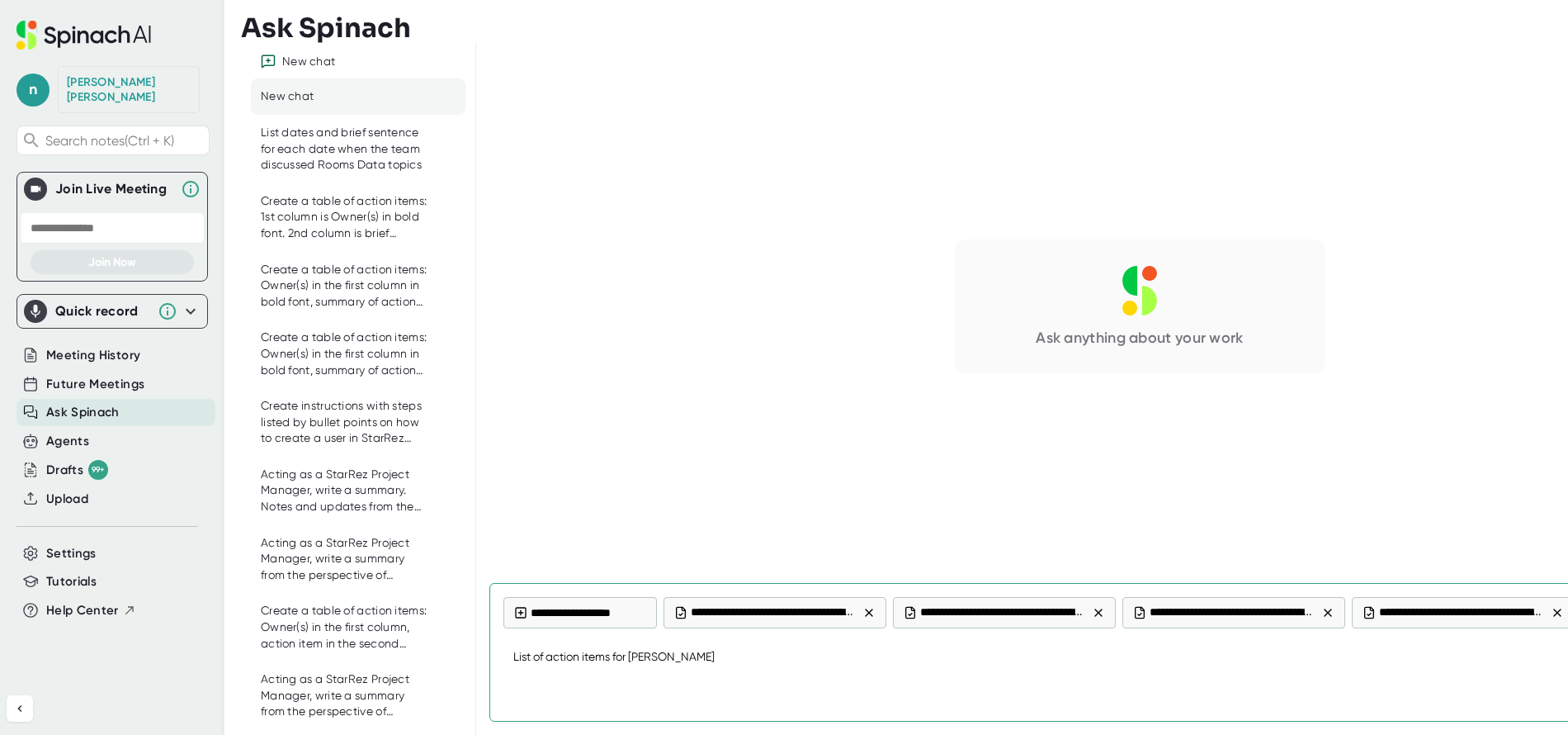
click at [729, 651] on textarea "List of action items for [PERSON_NAME]" at bounding box center [1139, 657] width 1273 height 40
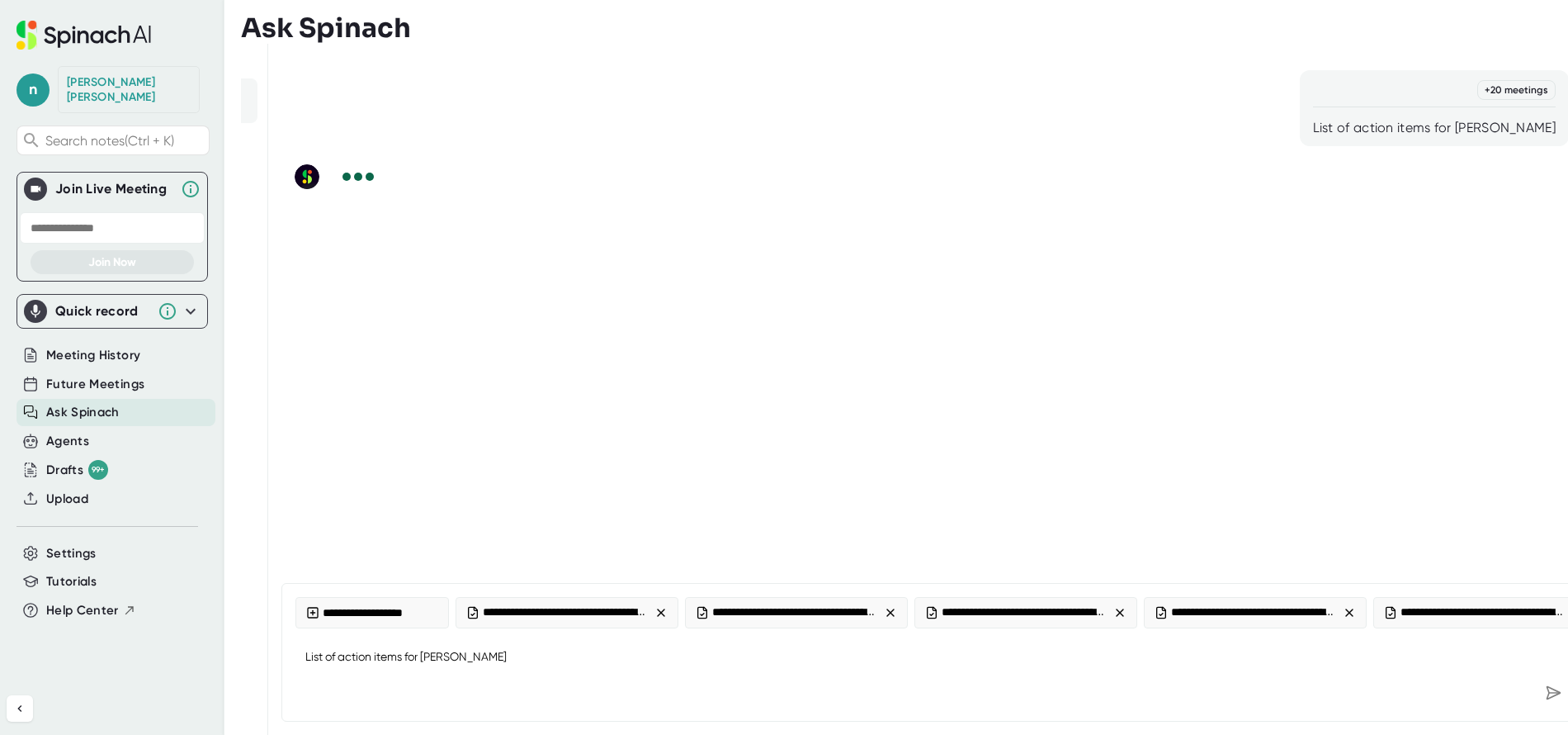
scroll to position [0, 209]
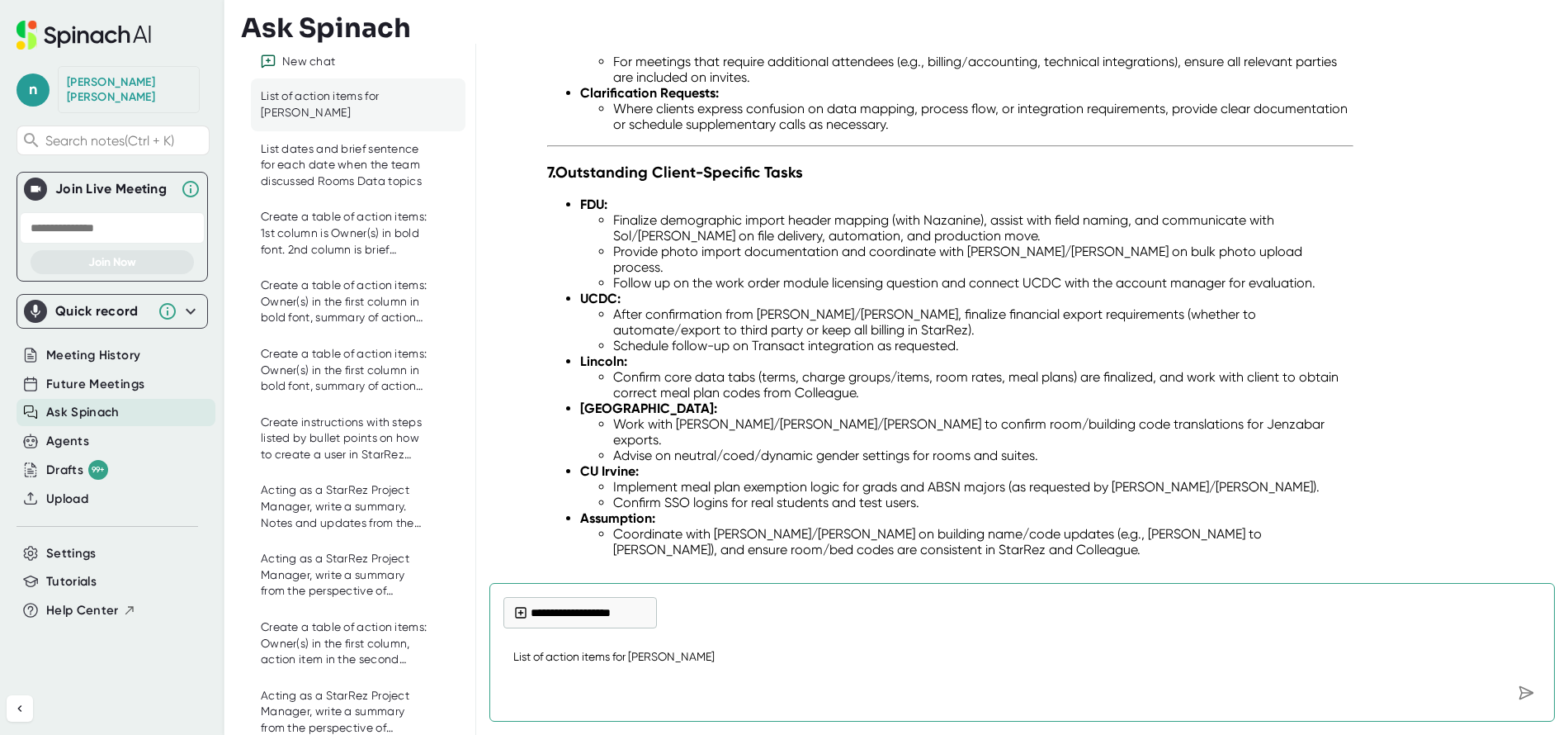
scroll to position [1801, 0]
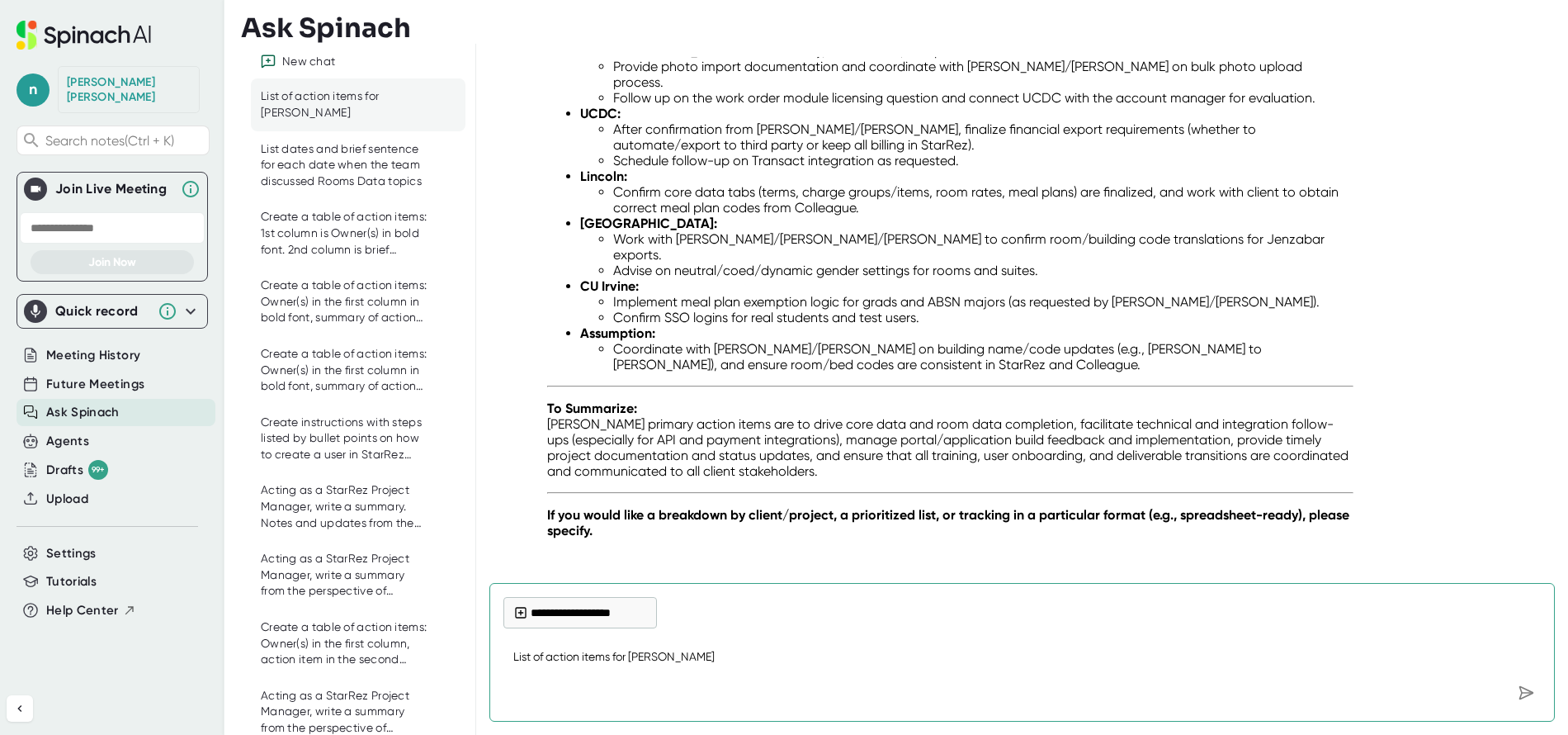
click at [664, 663] on textarea "List of action items for [PERSON_NAME]" at bounding box center [1022, 657] width 1037 height 40
type textarea "Breakdown by client and expected due date"
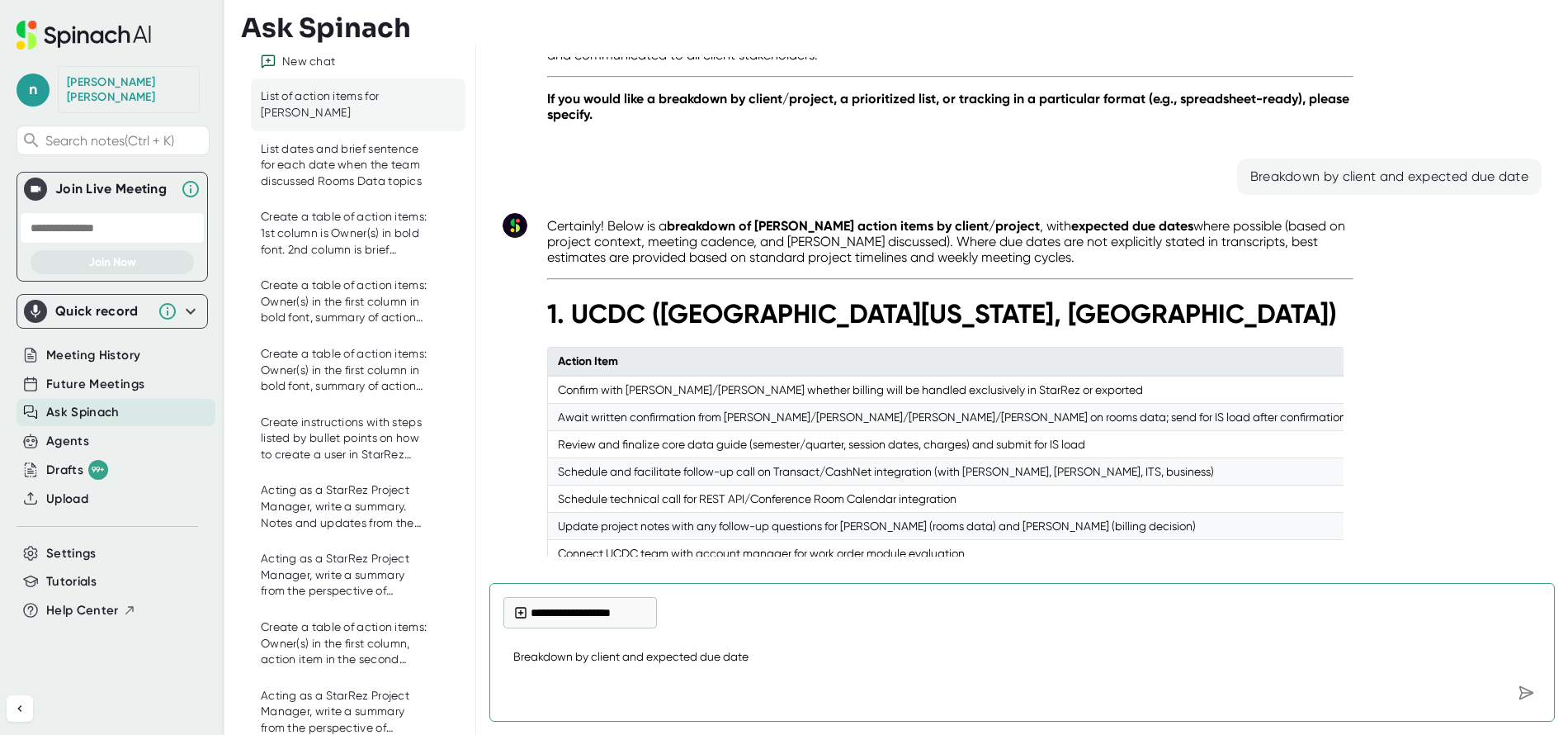
scroll to position [2207, 0]
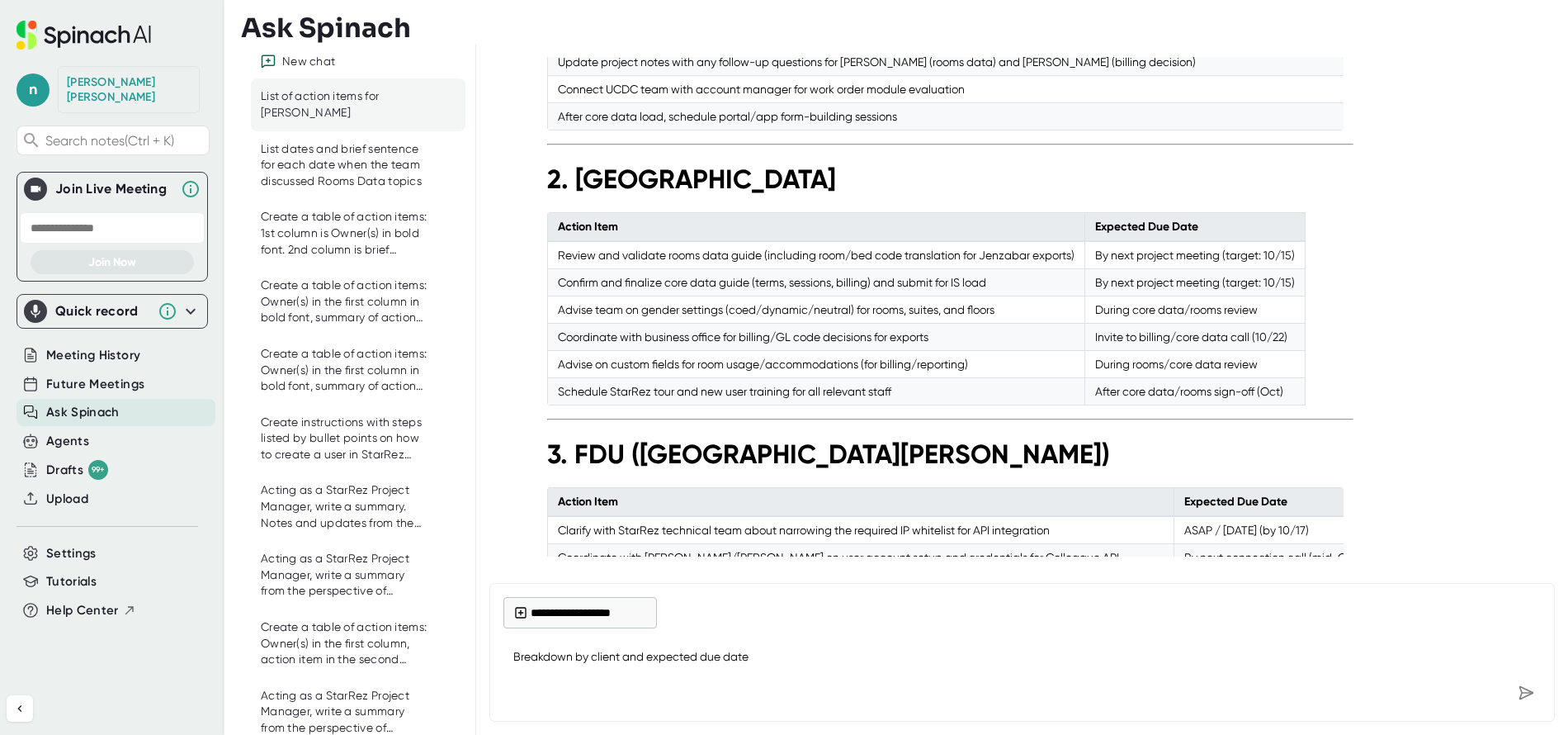
scroll to position [2702, 0]
